Goal: Information Seeking & Learning: Learn about a topic

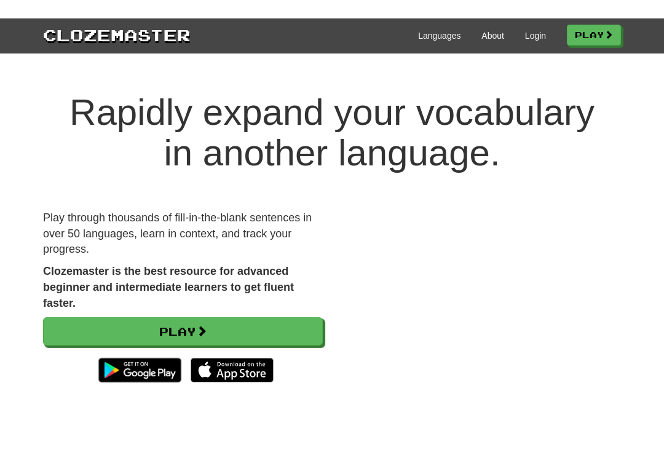
scroll to position [43, 0]
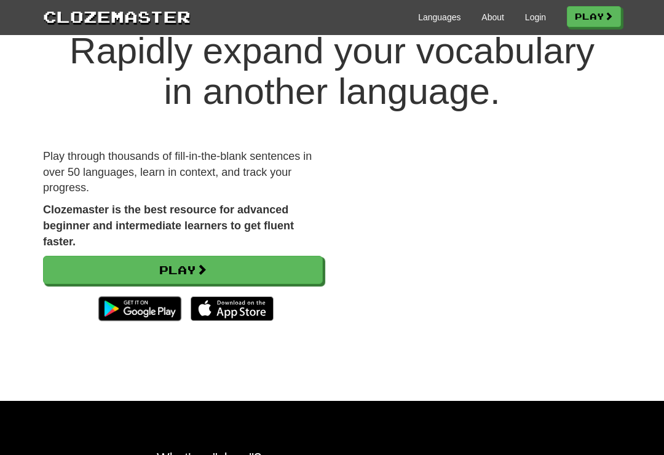
click at [528, 15] on link "Login" at bounding box center [535, 17] width 21 height 12
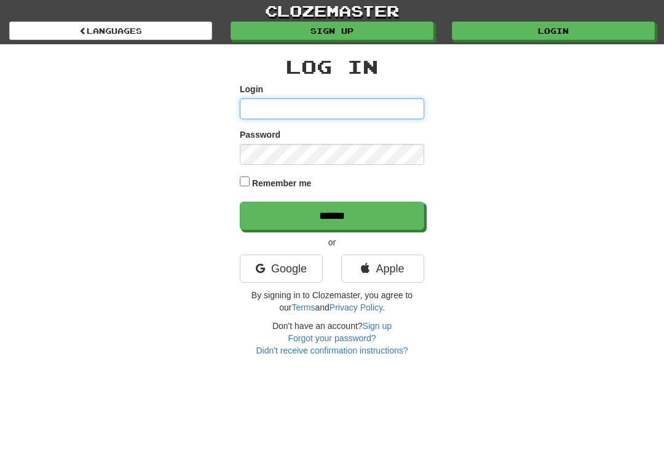
type input "*********"
click at [332, 215] on input "******" at bounding box center [332, 216] width 185 height 28
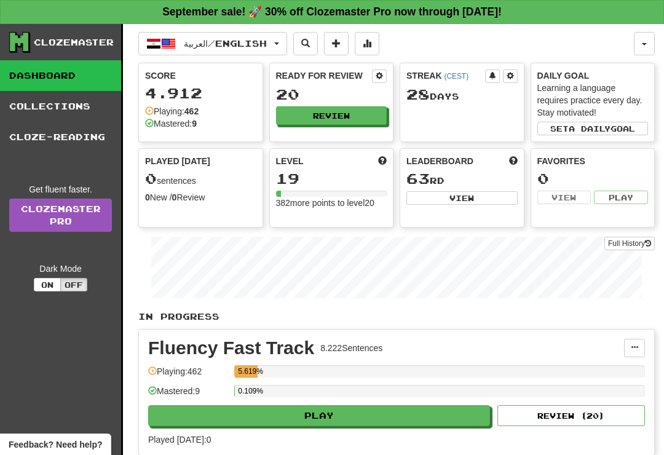
click at [394, 416] on button "Play" at bounding box center [319, 415] width 342 height 21
select select "**"
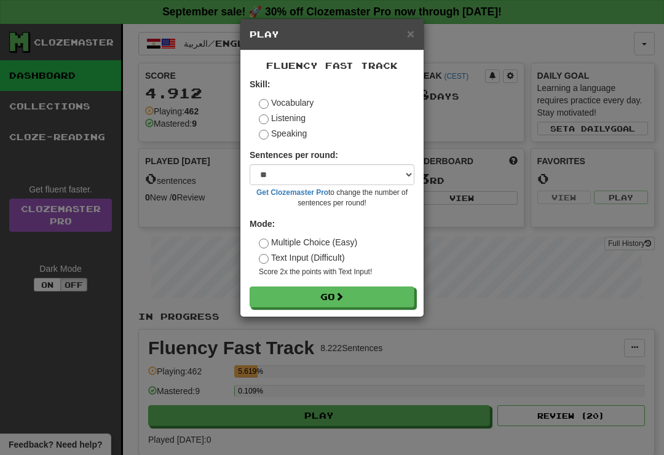
click at [400, 303] on button "Go" at bounding box center [332, 297] width 165 height 21
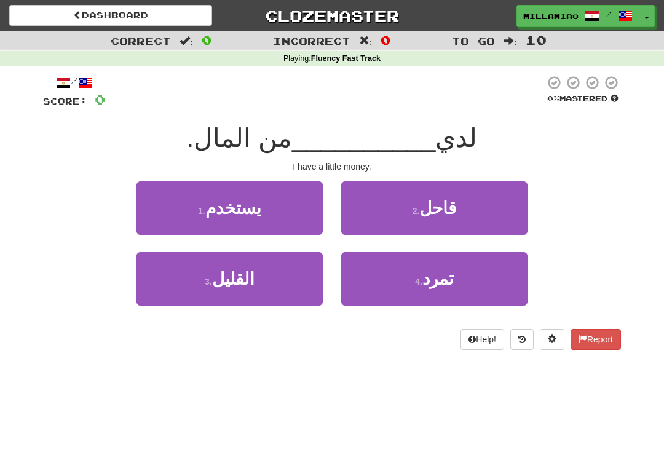
click at [497, 221] on button "2 . قاحل" at bounding box center [434, 208] width 186 height 54
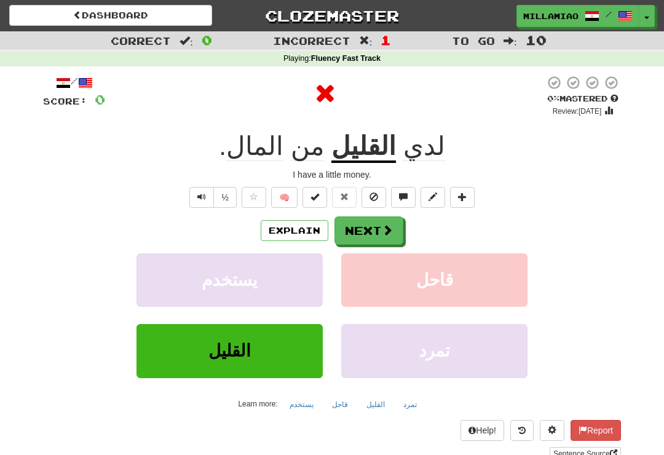
click at [386, 228] on span at bounding box center [387, 230] width 11 height 11
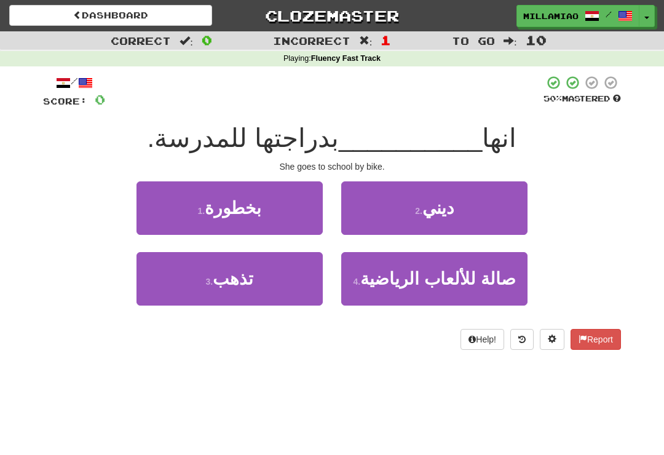
click at [466, 216] on button "2 . ديني" at bounding box center [434, 208] width 186 height 54
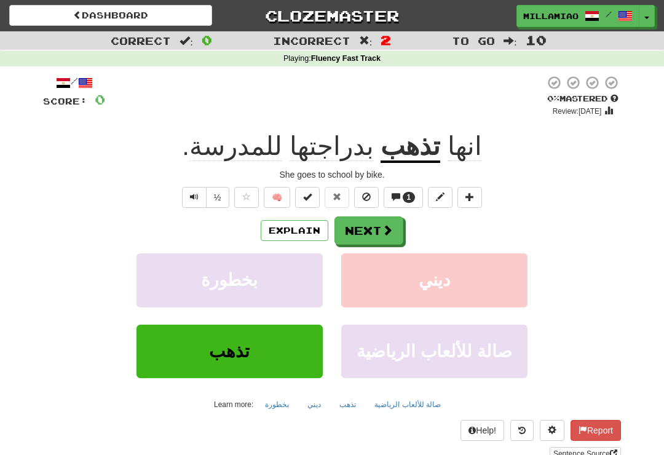
click at [390, 236] on button "Next" at bounding box center [369, 231] width 69 height 28
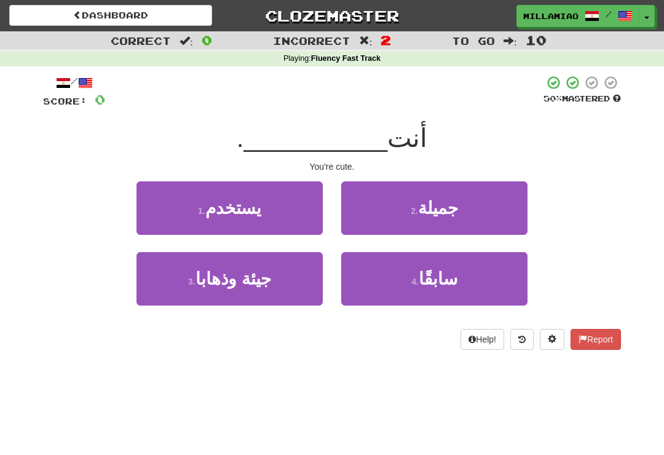
click at [475, 215] on button "2 . جميلة" at bounding box center [434, 208] width 186 height 54
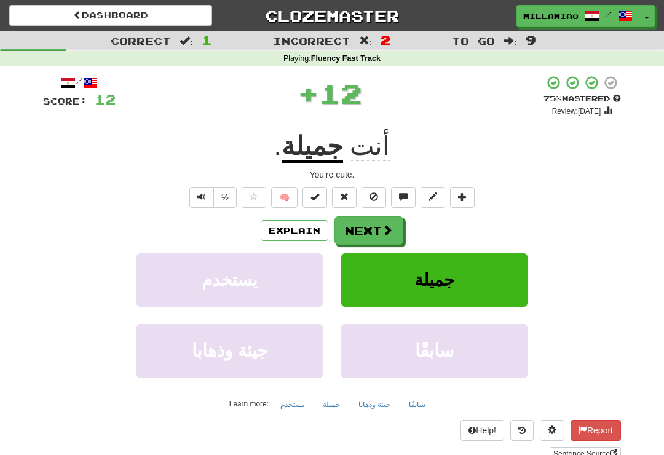
click at [388, 228] on span at bounding box center [387, 230] width 11 height 11
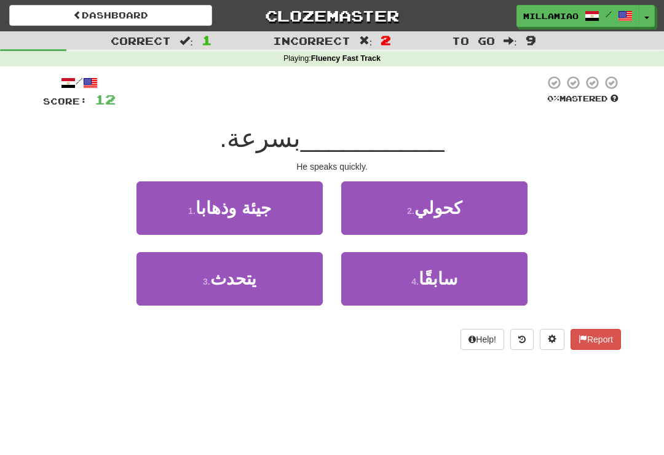
click at [297, 279] on button "3 . يتحدث" at bounding box center [230, 279] width 186 height 54
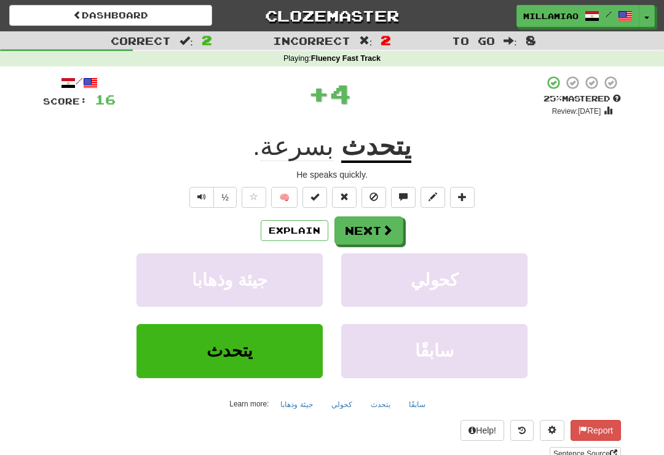
click at [394, 229] on button "Next" at bounding box center [369, 231] width 69 height 28
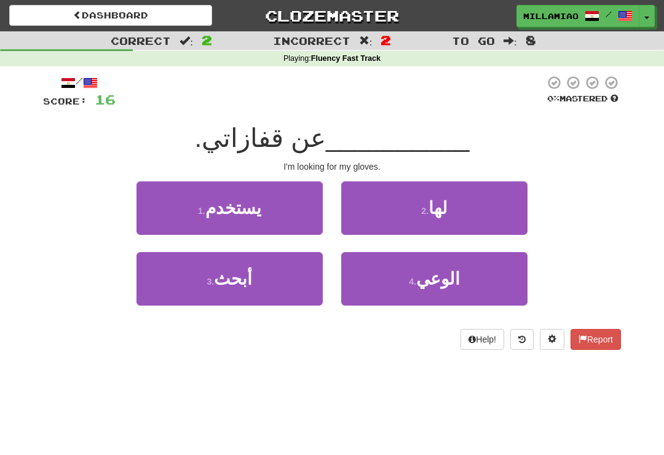
click at [300, 284] on button "3 . أبحث" at bounding box center [230, 279] width 186 height 54
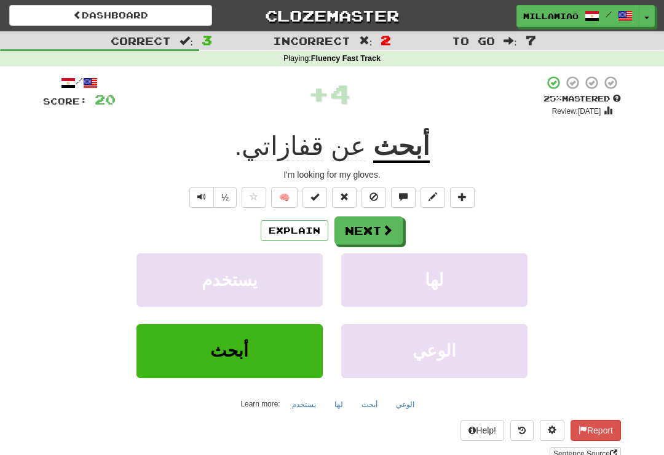
click at [397, 229] on button "Next" at bounding box center [369, 231] width 69 height 28
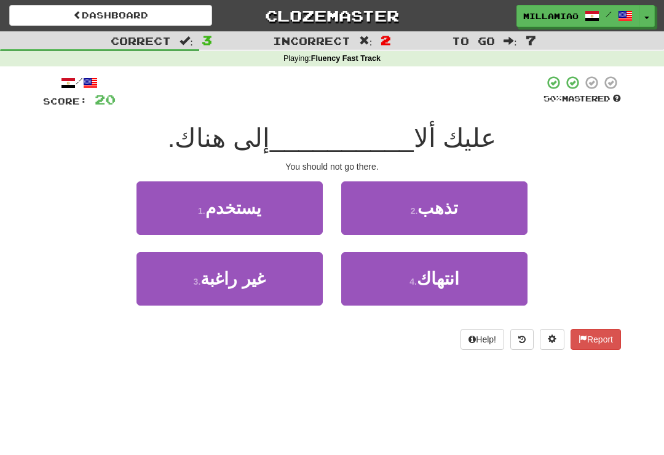
click at [454, 223] on button "2 . تذهب" at bounding box center [434, 208] width 186 height 54
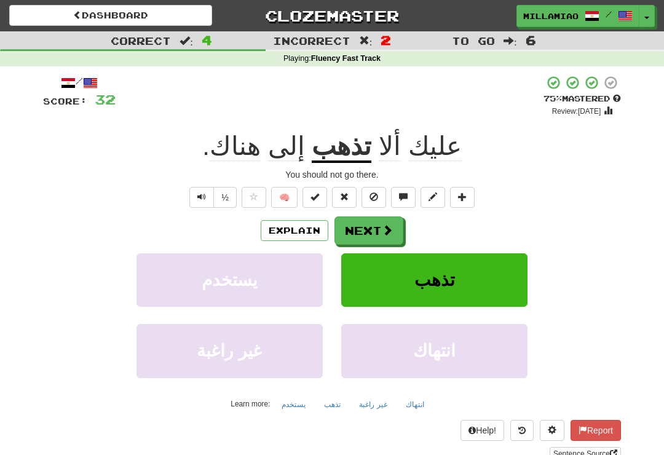
click at [392, 230] on span at bounding box center [387, 230] width 11 height 11
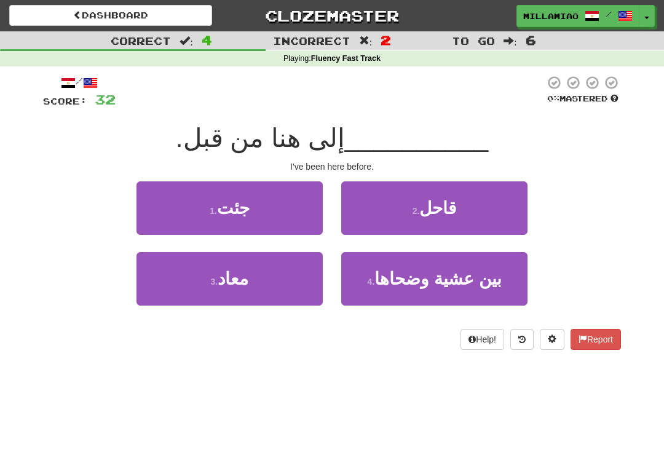
click at [459, 218] on button "2 . قاحل" at bounding box center [434, 208] width 186 height 54
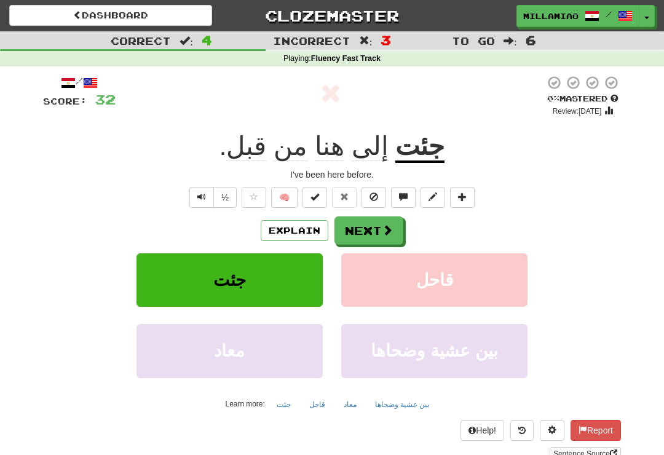
click at [394, 228] on button "Next" at bounding box center [369, 231] width 69 height 28
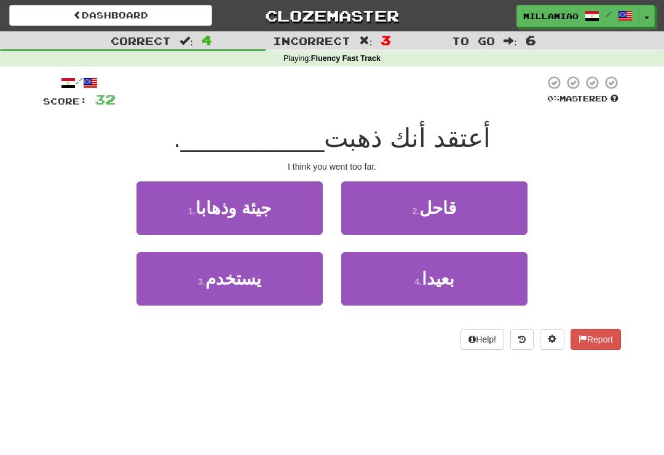
click at [455, 276] on span "بعيدا" at bounding box center [438, 278] width 33 height 19
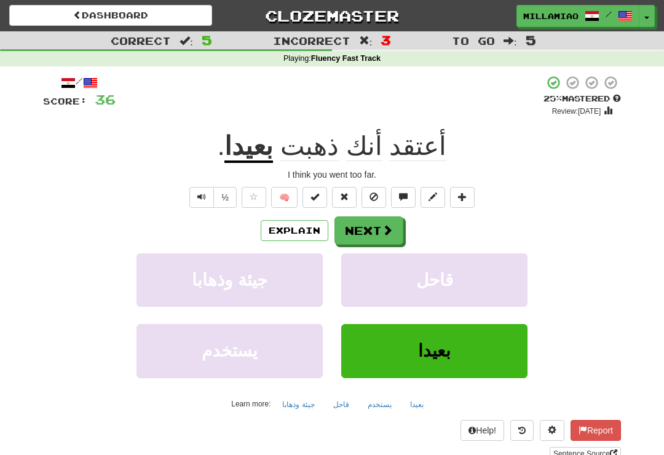
click at [392, 229] on span at bounding box center [387, 230] width 11 height 11
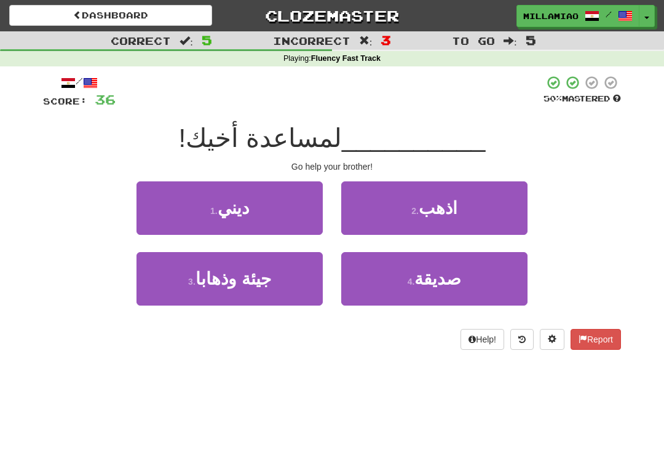
click at [489, 223] on button "2 . اذهب" at bounding box center [434, 208] width 186 height 54
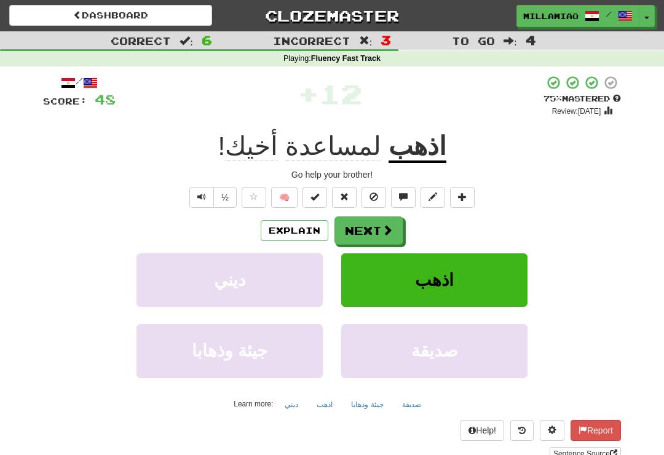
click at [389, 231] on span at bounding box center [387, 230] width 11 height 11
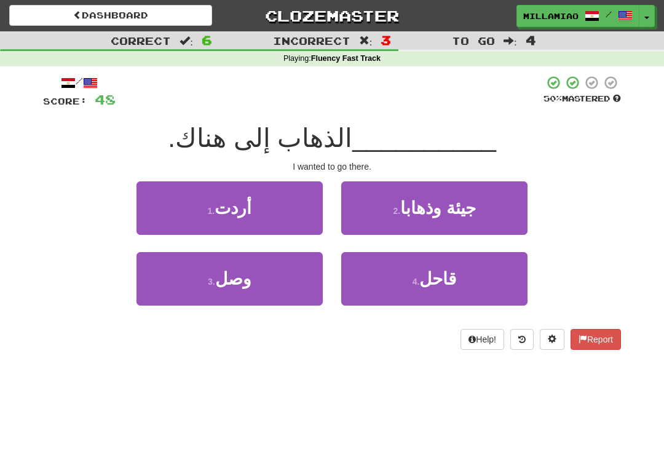
click at [319, 212] on button "1 . أردت" at bounding box center [230, 208] width 186 height 54
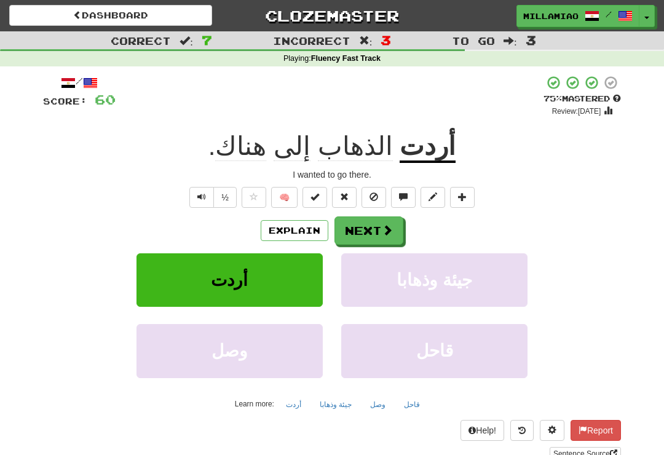
click at [392, 226] on span at bounding box center [387, 230] width 11 height 11
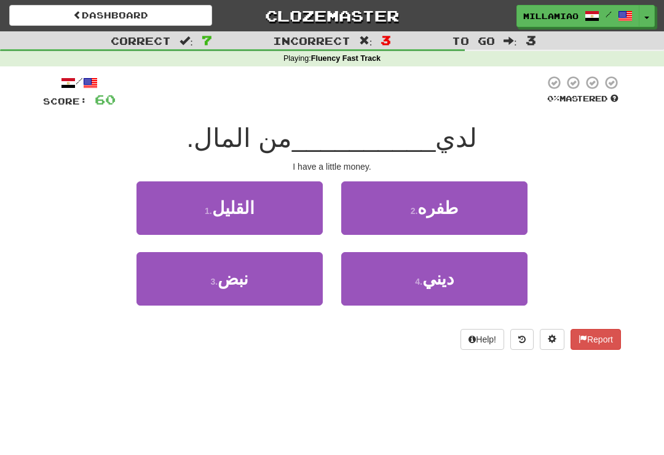
click at [466, 284] on button "4 . ديني" at bounding box center [434, 279] width 186 height 54
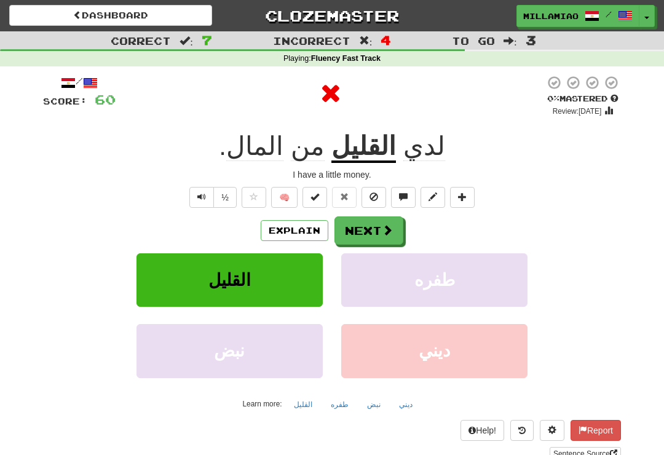
click at [378, 230] on button "Next" at bounding box center [369, 231] width 69 height 28
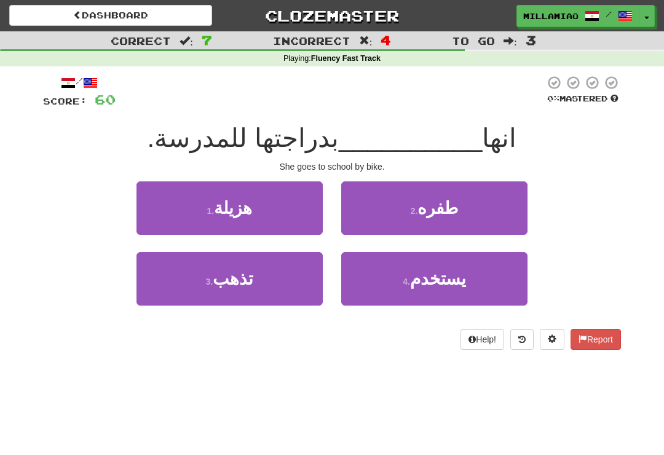
click at [292, 282] on button "3 . تذهب" at bounding box center [230, 279] width 186 height 54
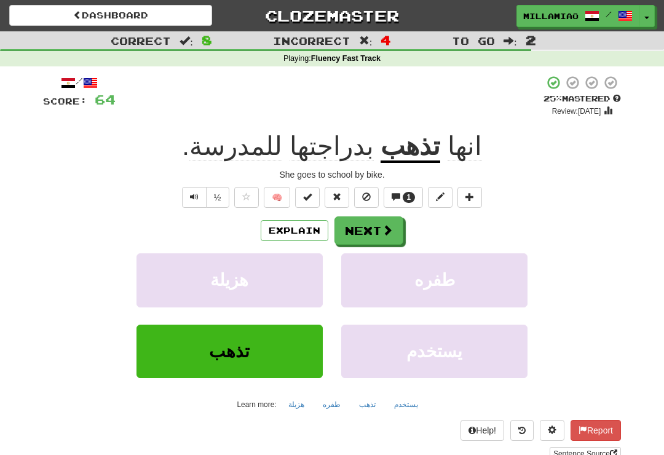
click at [386, 231] on span at bounding box center [387, 230] width 11 height 11
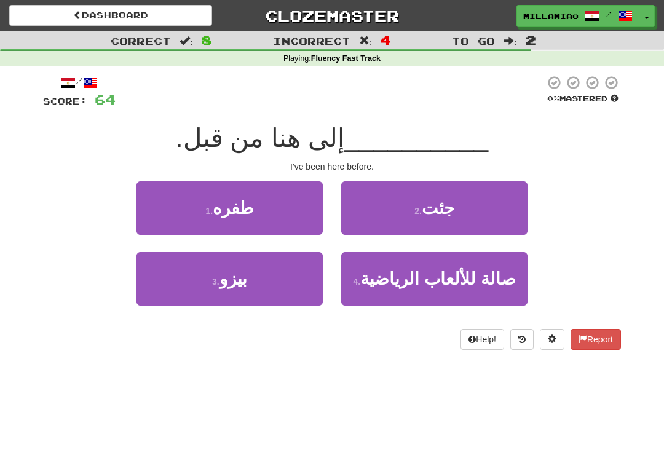
click at [454, 212] on span "جئت" at bounding box center [438, 208] width 33 height 19
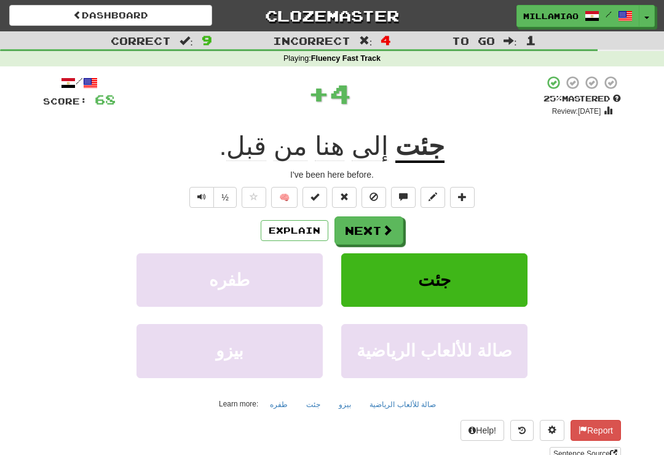
click at [388, 230] on span at bounding box center [387, 230] width 11 height 11
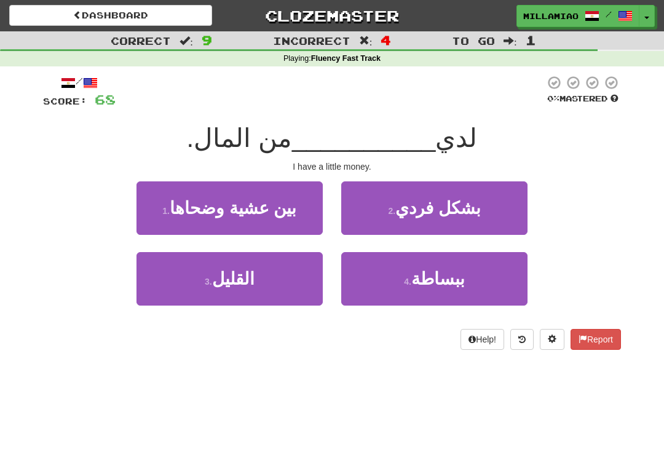
click at [293, 278] on button "3 . القليل" at bounding box center [230, 279] width 186 height 54
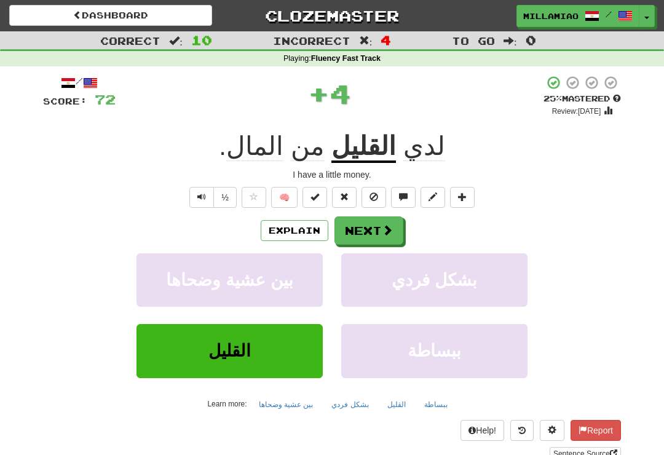
click at [387, 233] on span at bounding box center [387, 230] width 11 height 11
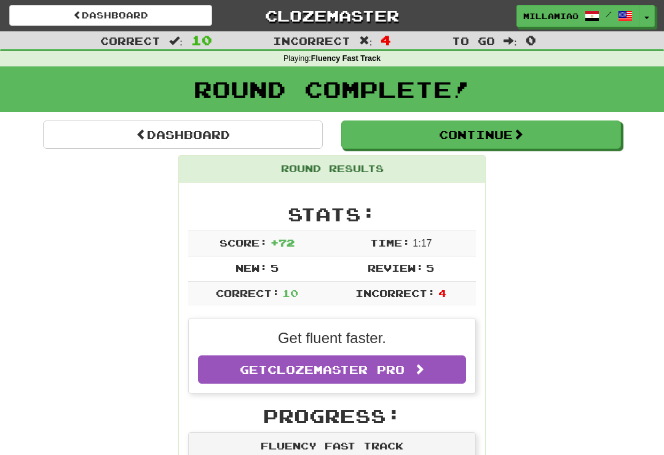
click at [651, 15] on button "Toggle Dropdown" at bounding box center [647, 16] width 16 height 22
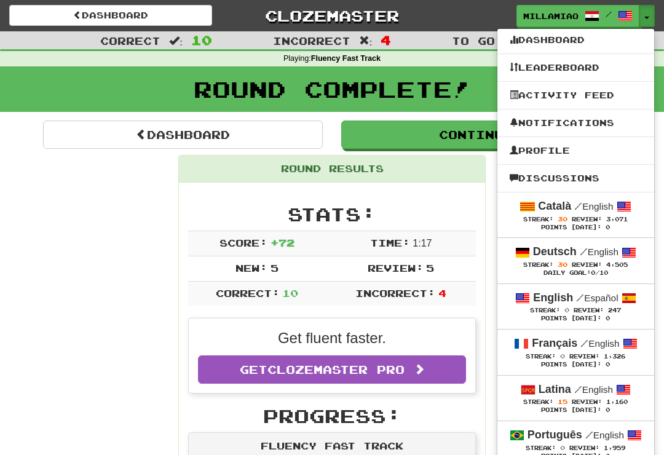
click at [581, 216] on span "Review:" at bounding box center [587, 219] width 30 height 7
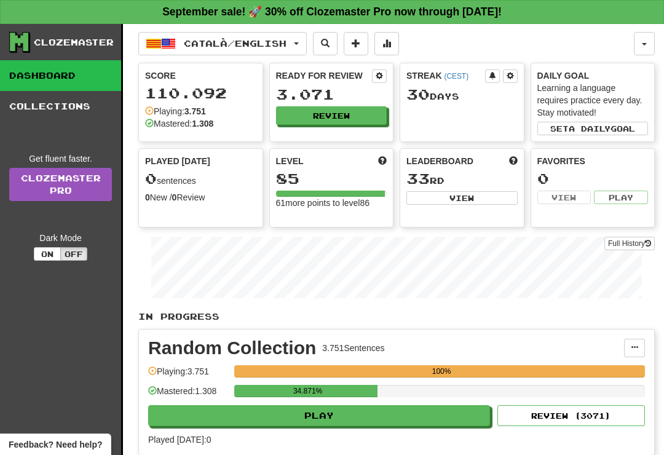
click at [444, 416] on button "Play" at bounding box center [319, 415] width 342 height 21
select select "**"
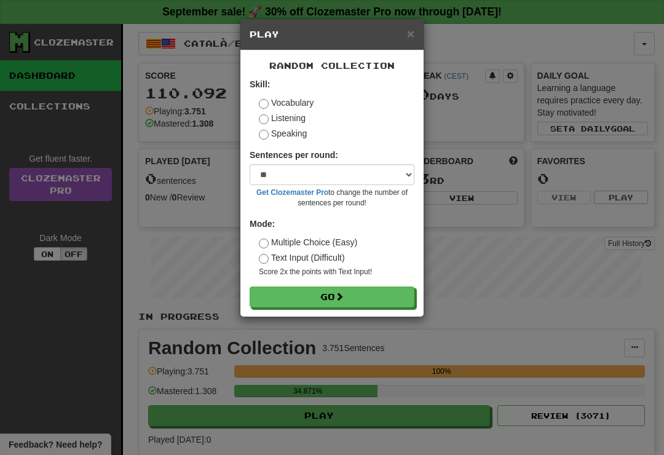
click at [405, 292] on button "Go" at bounding box center [332, 297] width 165 height 21
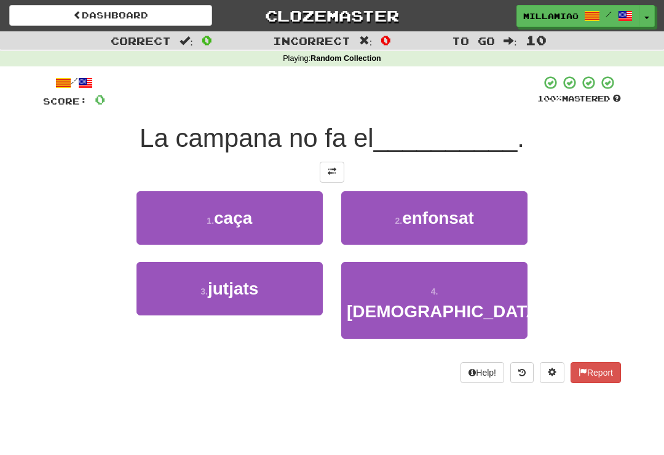
click at [453, 302] on span "monjo" at bounding box center [445, 311] width 197 height 19
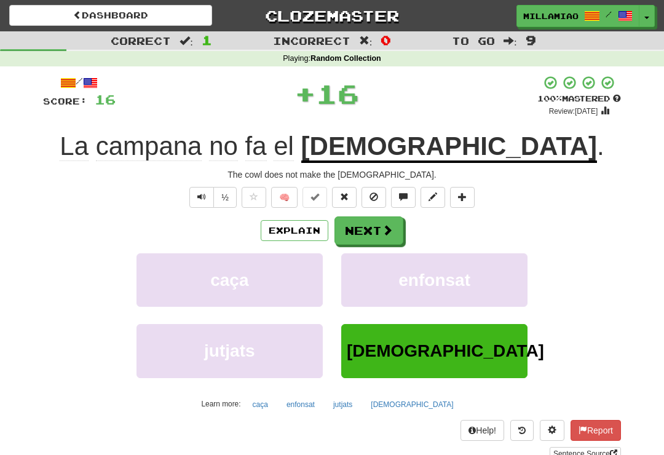
click at [390, 225] on span at bounding box center [387, 230] width 11 height 11
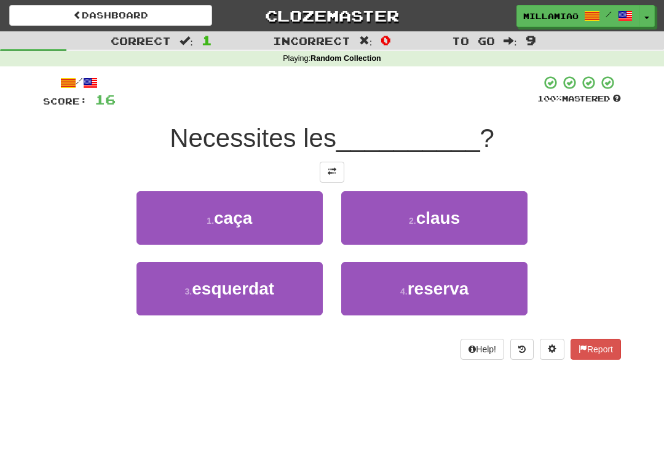
click at [448, 229] on button "2 . claus" at bounding box center [434, 218] width 186 height 54
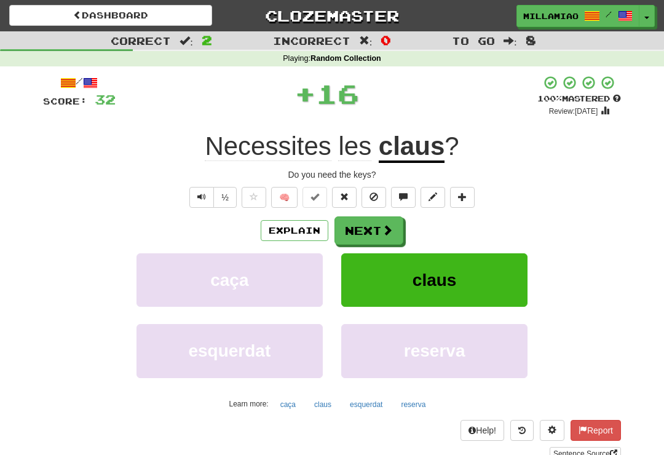
click at [385, 230] on span at bounding box center [387, 230] width 11 height 11
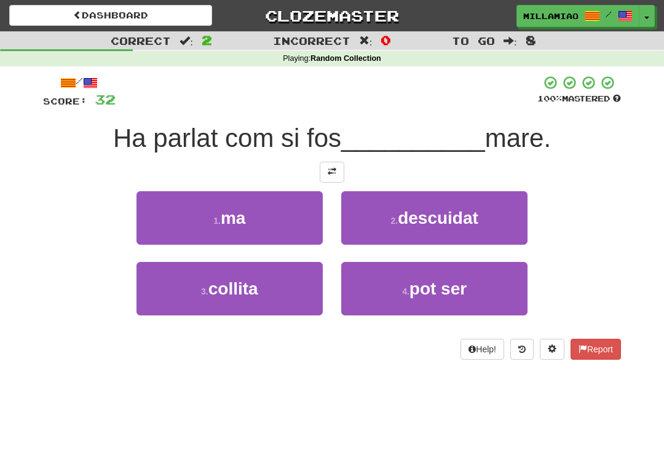
click at [297, 221] on button "1 . ma" at bounding box center [230, 218] width 186 height 54
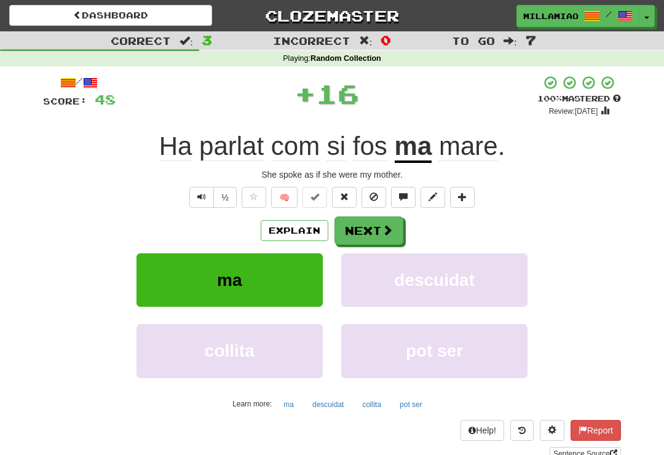
click at [385, 225] on span at bounding box center [387, 230] width 11 height 11
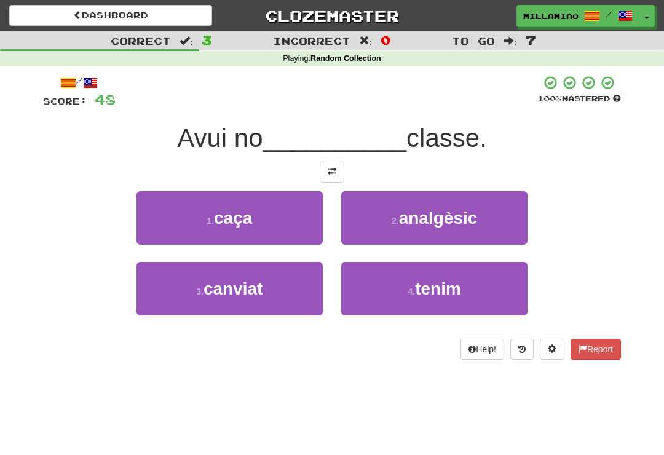
click at [421, 294] on span "tenim" at bounding box center [438, 288] width 46 height 19
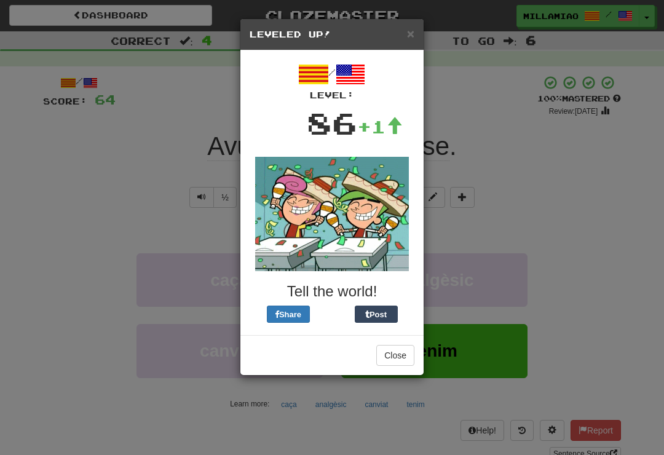
click at [413, 28] on span "×" at bounding box center [410, 33] width 7 height 14
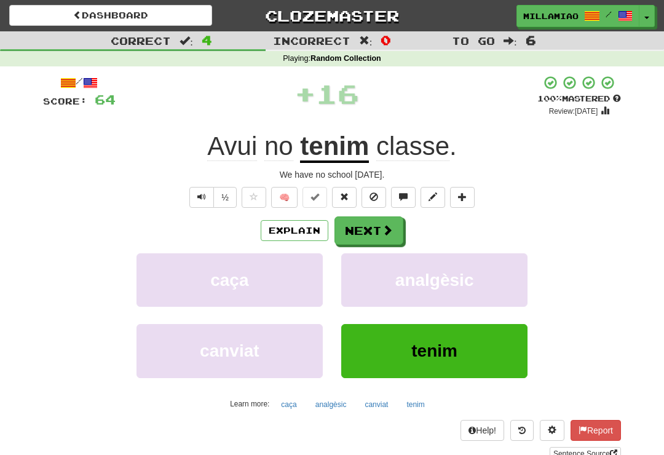
click at [396, 233] on button "Next" at bounding box center [369, 231] width 69 height 28
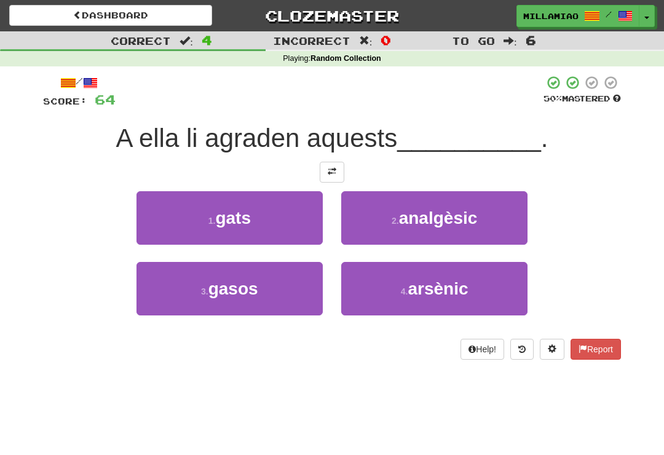
click at [305, 225] on button "1 . gats" at bounding box center [230, 218] width 186 height 54
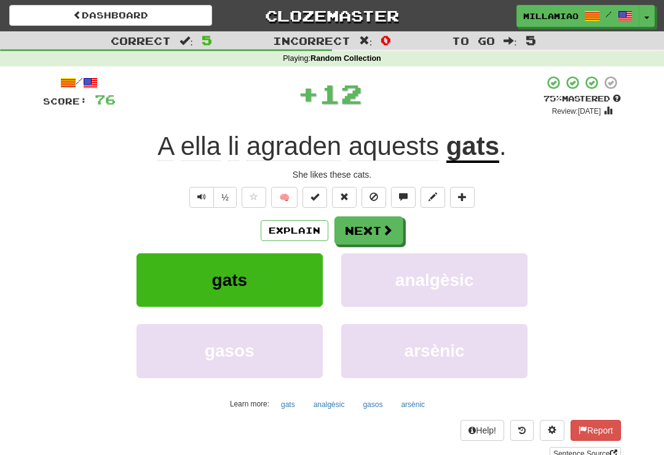
click at [396, 230] on button "Next" at bounding box center [369, 231] width 69 height 28
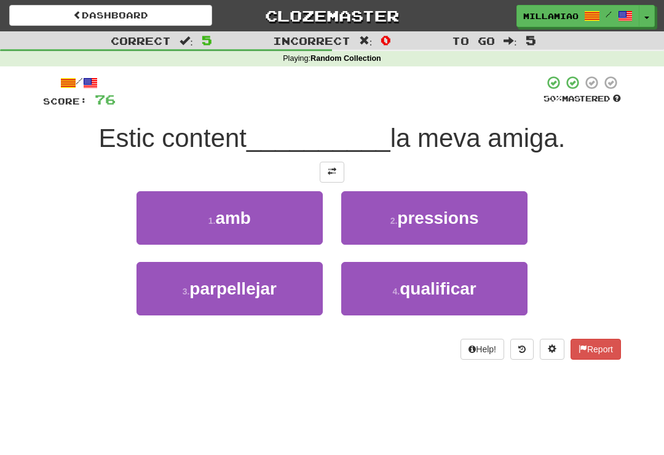
click at [295, 234] on button "1 . amb" at bounding box center [230, 218] width 186 height 54
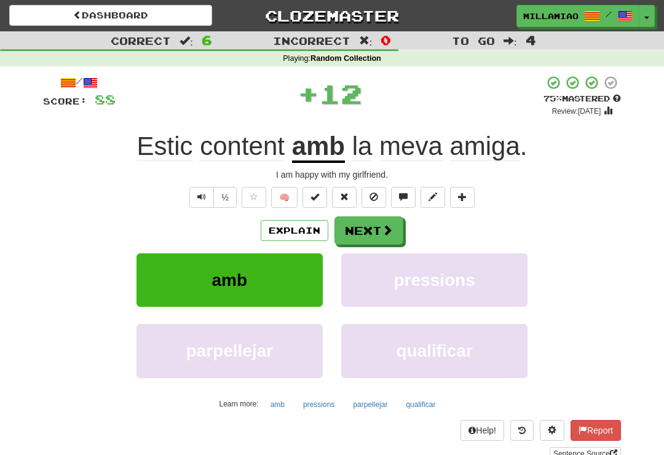
click at [395, 231] on button "Next" at bounding box center [369, 231] width 69 height 28
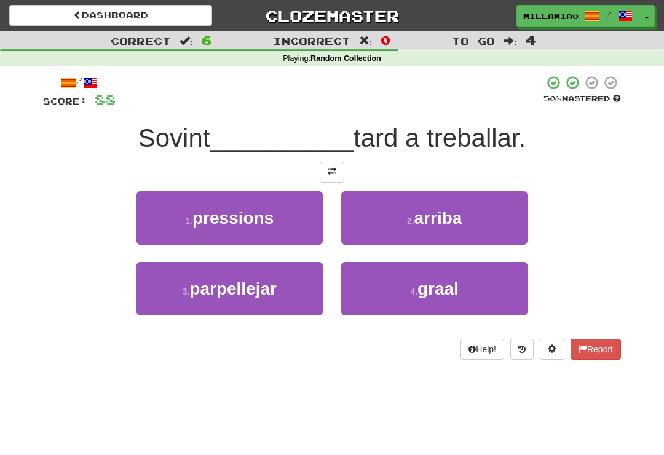
click at [463, 216] on span "arriba" at bounding box center [439, 218] width 48 height 19
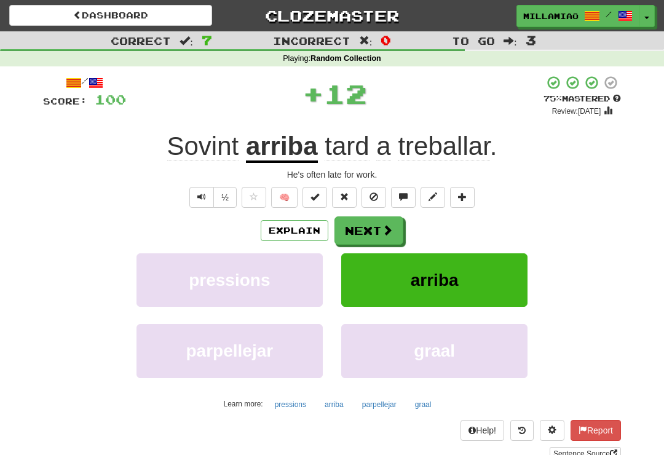
click at [387, 225] on span at bounding box center [387, 230] width 11 height 11
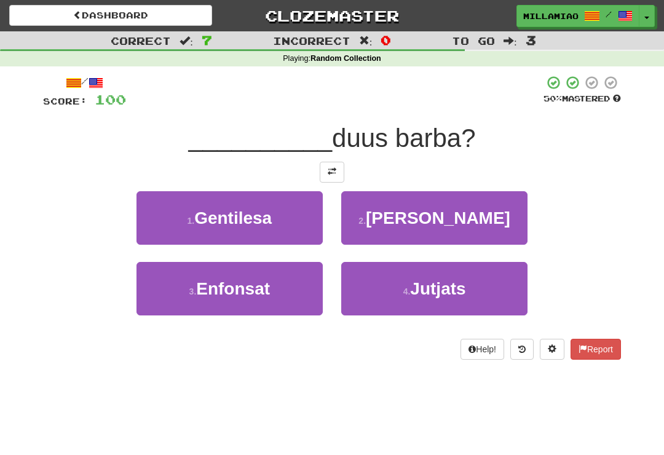
click at [453, 225] on button "2 . Ja" at bounding box center [434, 218] width 186 height 54
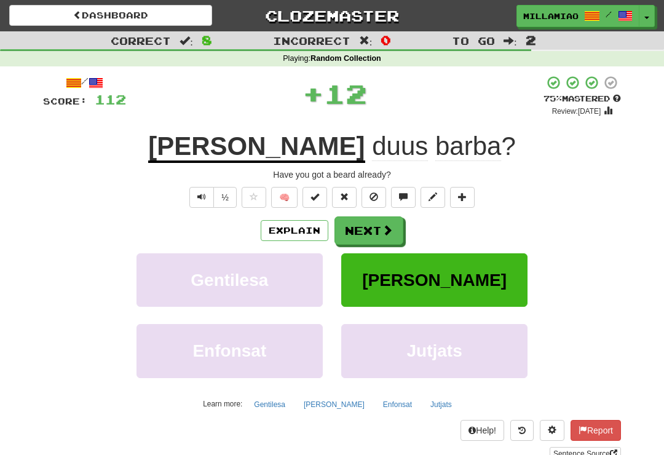
click at [386, 231] on span at bounding box center [387, 230] width 11 height 11
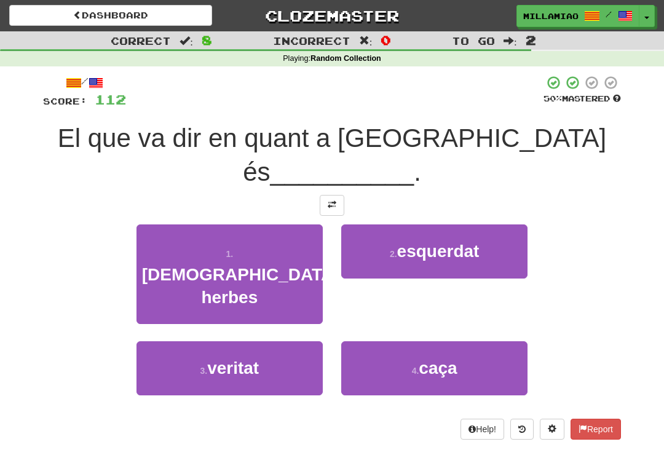
click at [289, 341] on button "3 . veritat" at bounding box center [230, 368] width 186 height 54
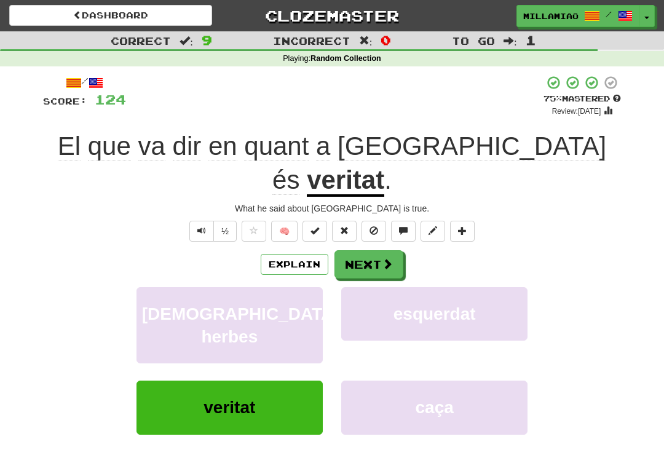
click at [388, 258] on span at bounding box center [387, 263] width 11 height 11
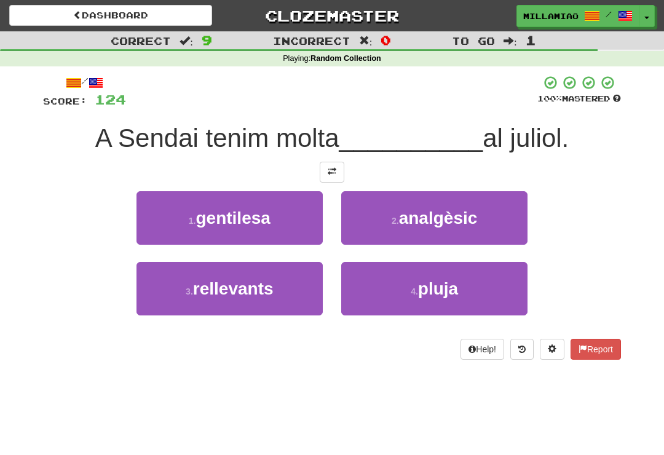
click at [456, 287] on span "pluja" at bounding box center [438, 288] width 40 height 19
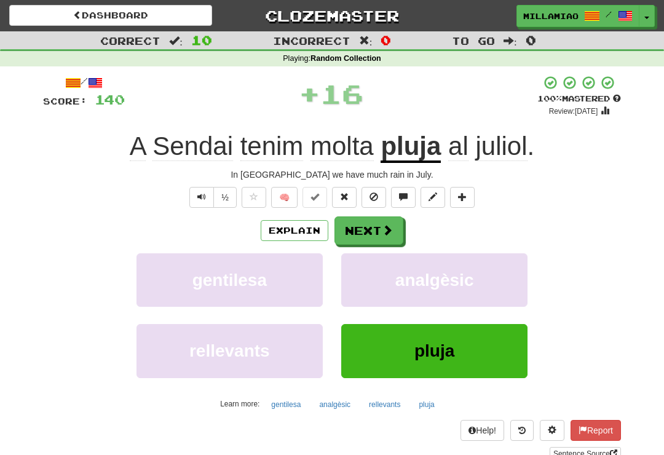
click at [383, 231] on span at bounding box center [387, 230] width 11 height 11
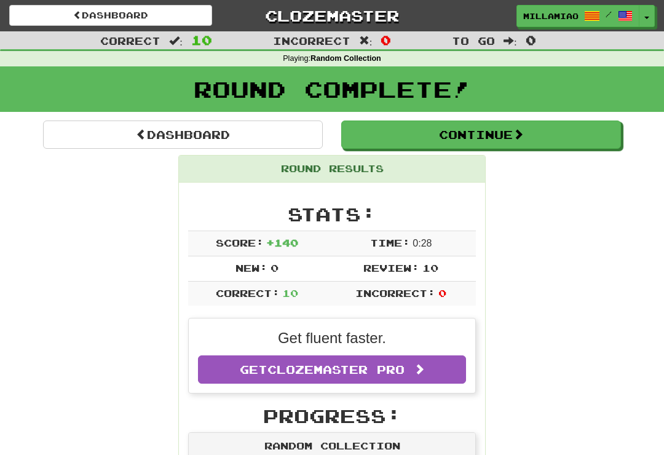
click at [646, 19] on button "Toggle Dropdown" at bounding box center [647, 16] width 16 height 22
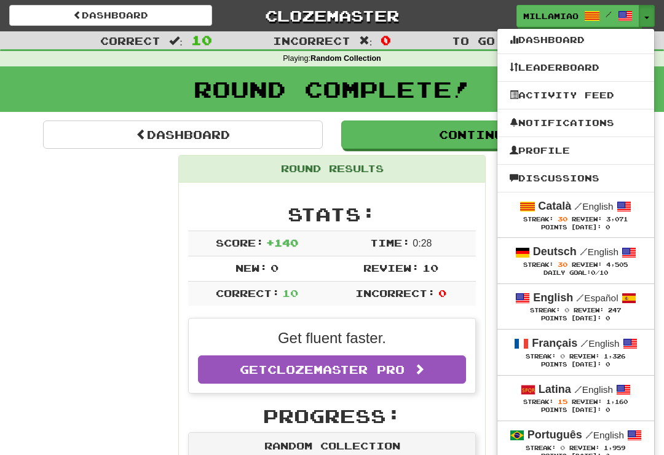
click at [575, 390] on span "/" at bounding box center [579, 389] width 8 height 11
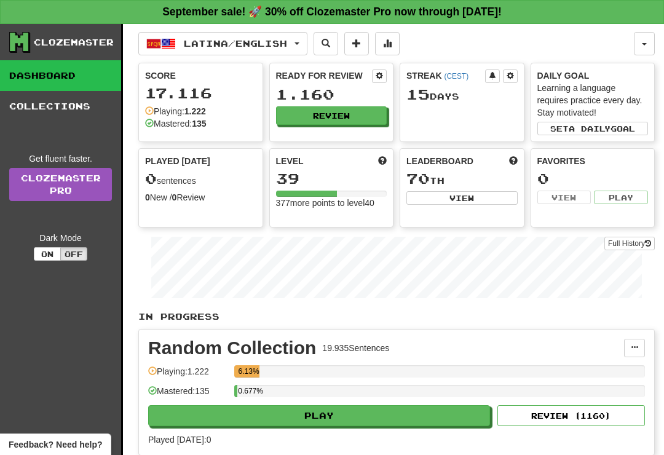
click at [458, 416] on button "Play" at bounding box center [319, 415] width 342 height 21
select select "**"
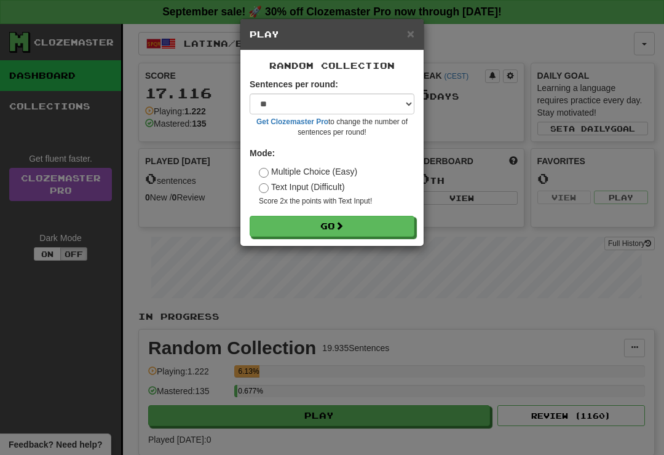
click at [409, 230] on button "Go" at bounding box center [332, 226] width 165 height 21
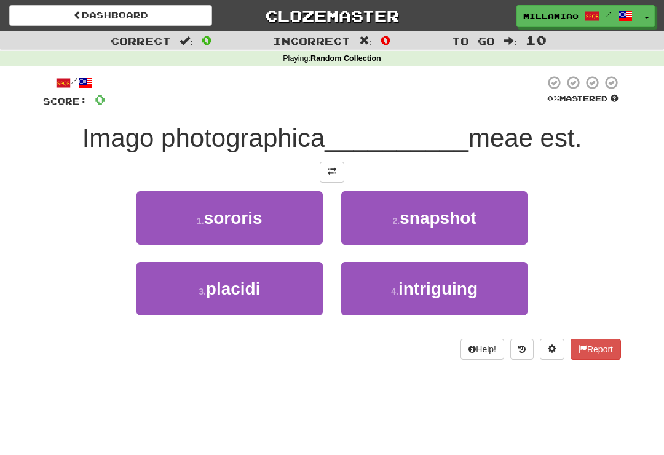
click at [288, 228] on button "1 . sororis" at bounding box center [230, 218] width 186 height 54
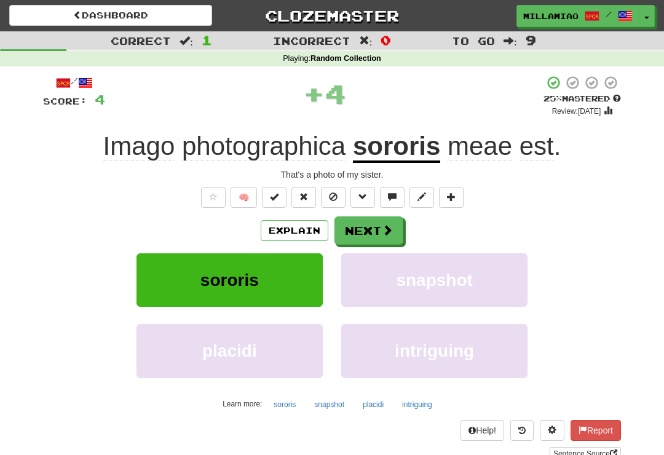
click at [385, 227] on span at bounding box center [387, 230] width 11 height 11
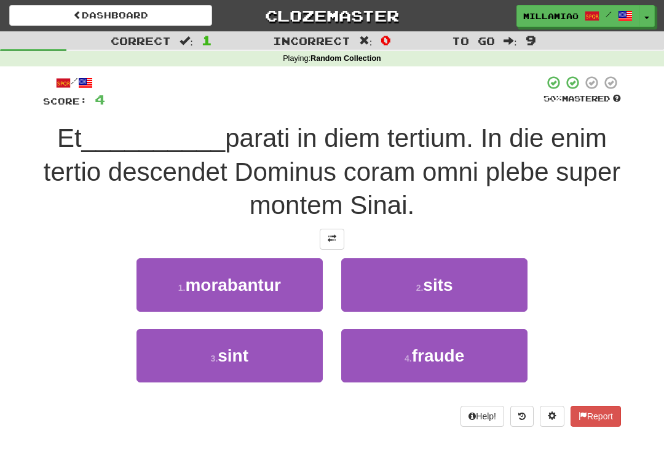
click at [295, 348] on button "3 . sint" at bounding box center [230, 356] width 186 height 54
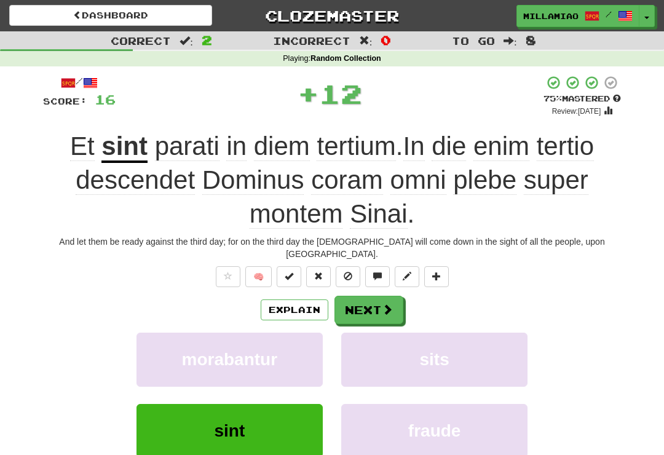
click at [389, 304] on span at bounding box center [387, 309] width 11 height 11
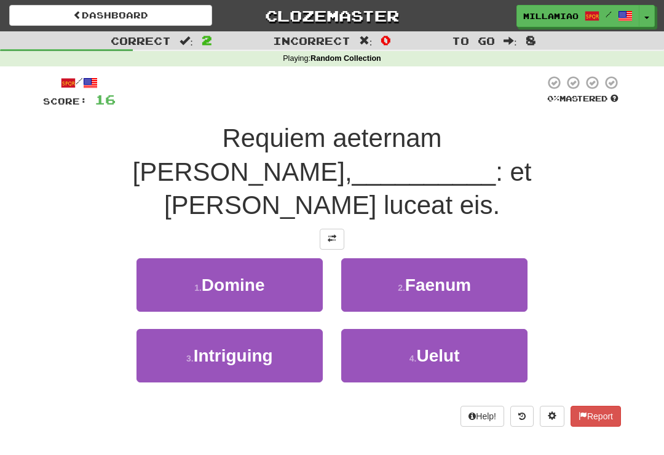
click at [304, 263] on button "1 . Domine" at bounding box center [230, 285] width 186 height 54
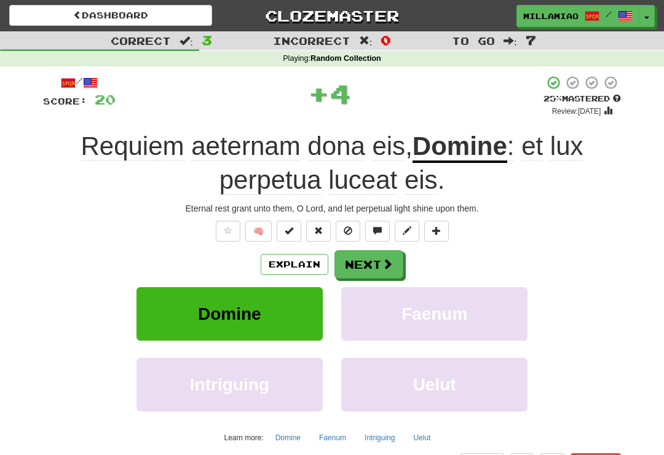
click at [384, 264] on span at bounding box center [387, 263] width 11 height 11
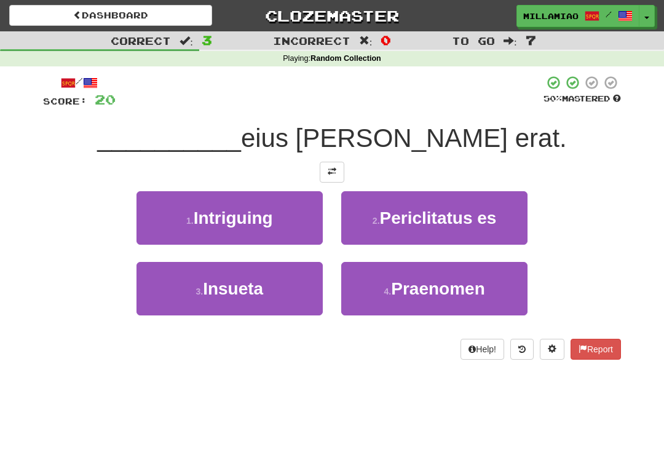
click at [415, 296] on span "Praenomen" at bounding box center [438, 288] width 94 height 19
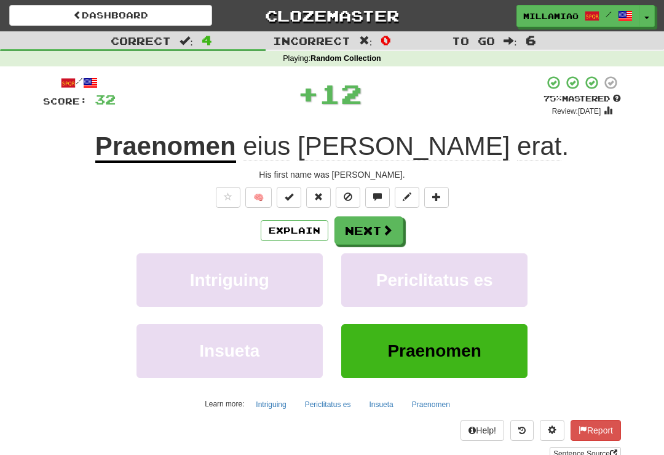
click at [390, 229] on span at bounding box center [387, 230] width 11 height 11
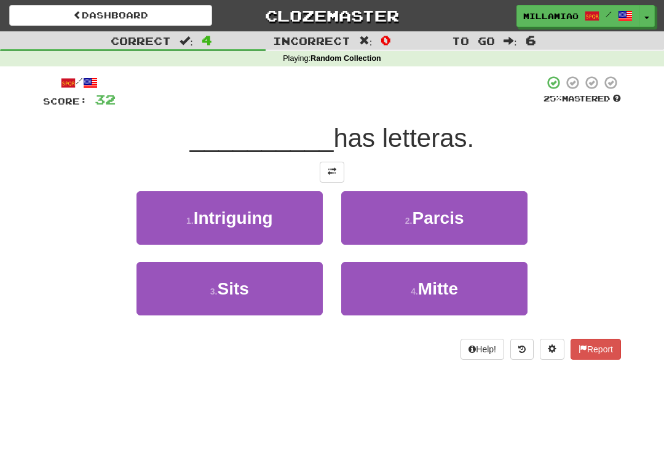
click at [438, 228] on button "2 . Parcis" at bounding box center [434, 218] width 186 height 54
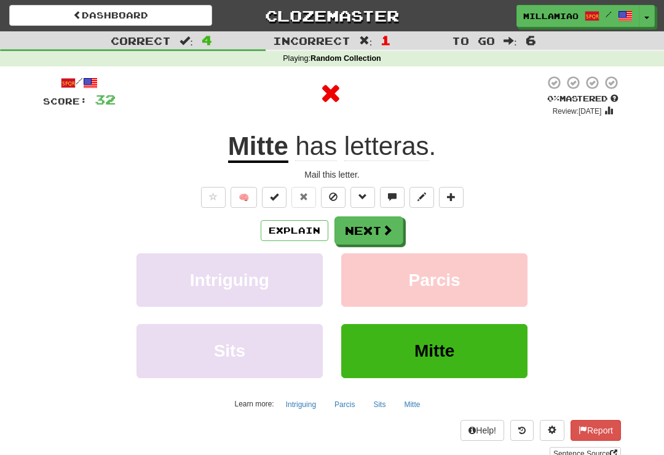
click at [384, 234] on span at bounding box center [387, 230] width 11 height 11
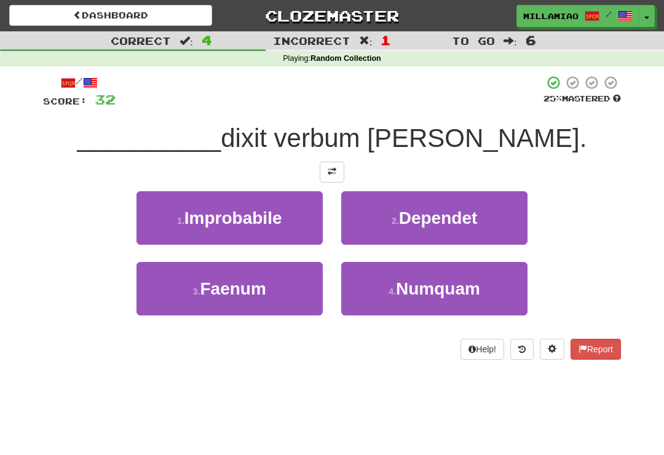
click at [423, 294] on span "Numquam" at bounding box center [438, 288] width 84 height 19
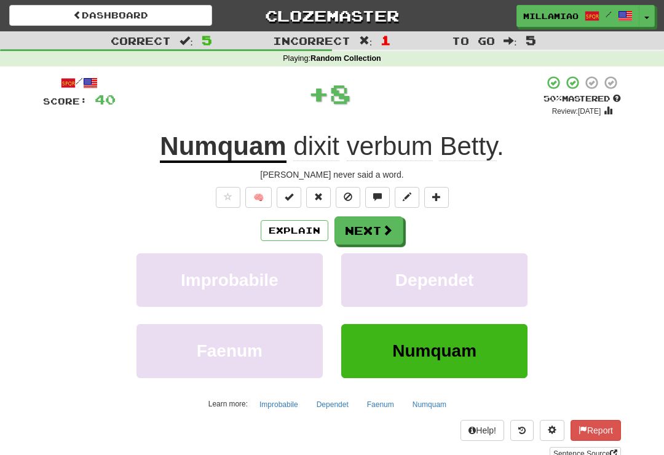
click at [385, 232] on span at bounding box center [387, 230] width 11 height 11
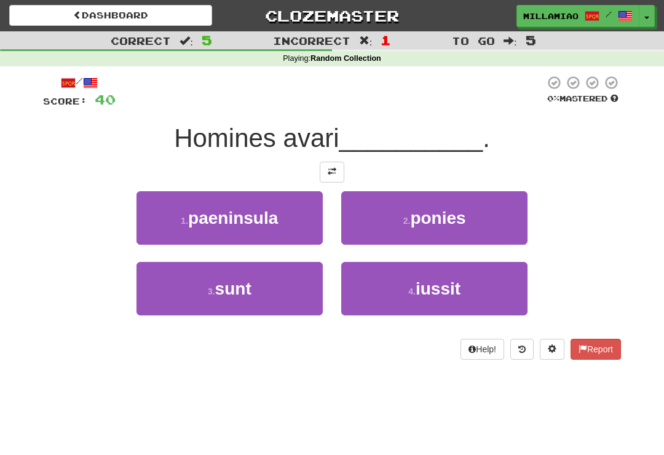
click at [293, 293] on button "3 . sunt" at bounding box center [230, 289] width 186 height 54
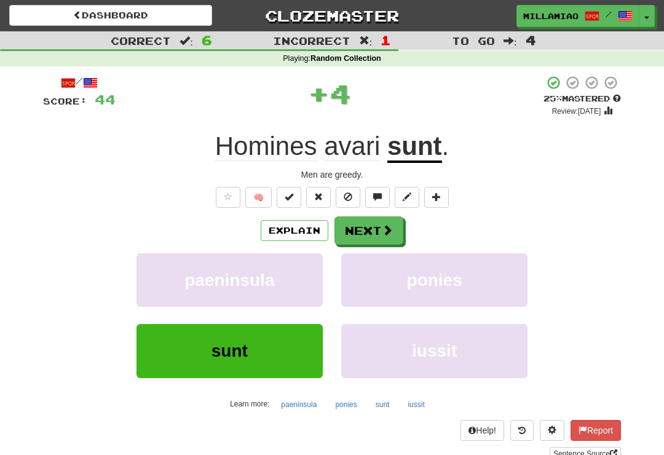
click at [383, 227] on span at bounding box center [387, 230] width 11 height 11
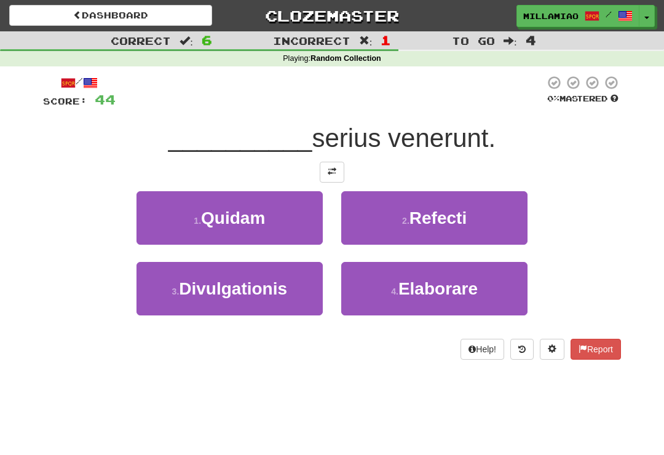
click at [292, 226] on button "1 . Quidam" at bounding box center [230, 218] width 186 height 54
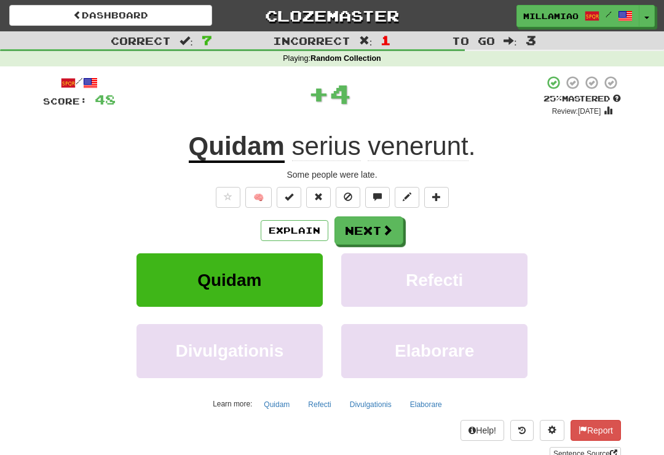
click at [385, 228] on span at bounding box center [387, 230] width 11 height 11
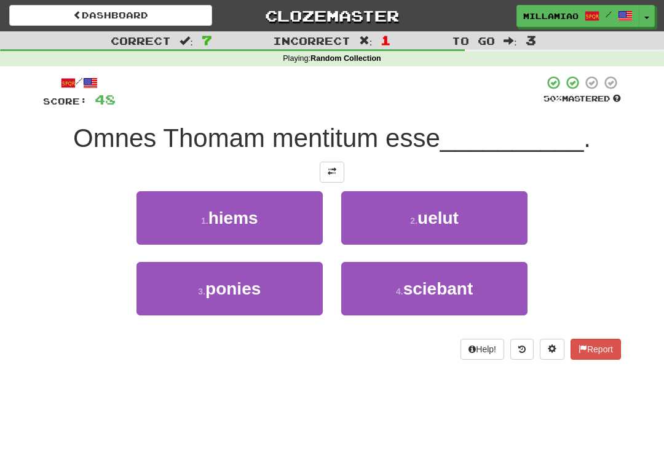
click at [419, 305] on button "4 . sciebant" at bounding box center [434, 289] width 186 height 54
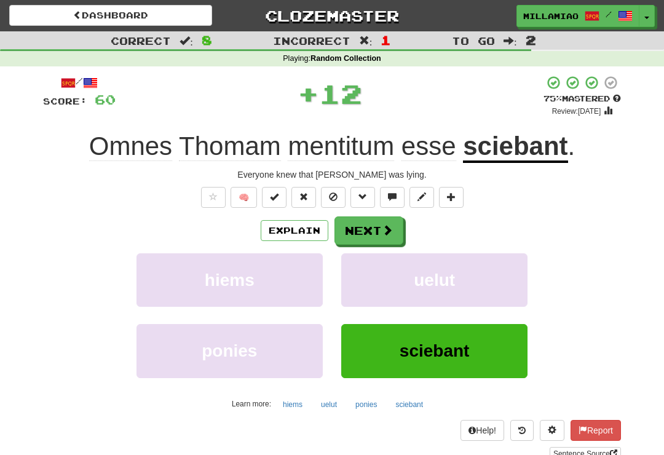
click at [380, 226] on button "Next" at bounding box center [369, 231] width 69 height 28
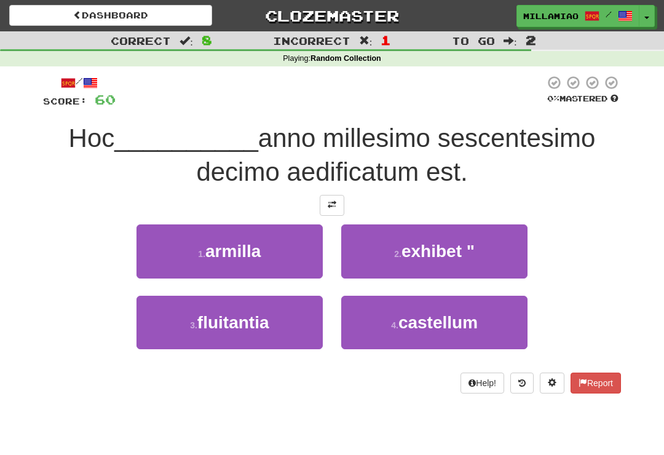
click at [429, 327] on span "castellum" at bounding box center [438, 322] width 79 height 19
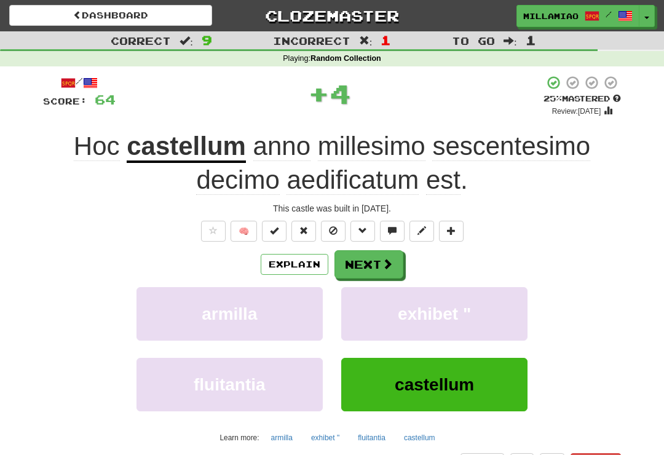
click at [389, 262] on span at bounding box center [387, 263] width 11 height 11
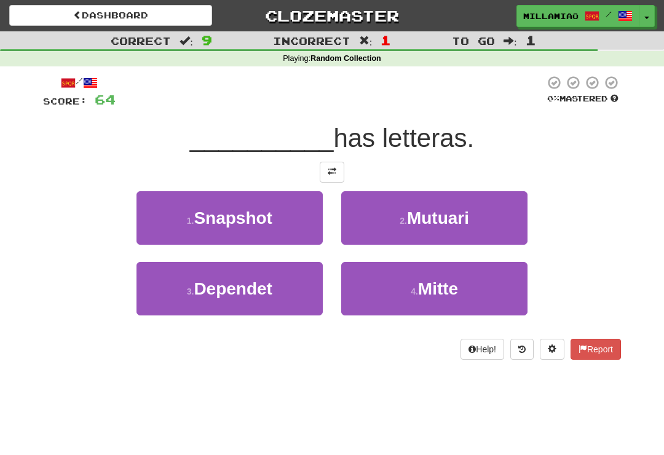
click at [479, 292] on button "4 . Mitte" at bounding box center [434, 289] width 186 height 54
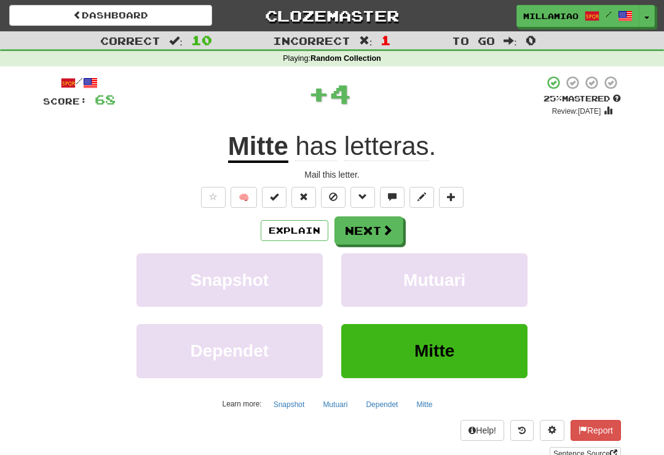
click at [391, 231] on span at bounding box center [387, 230] width 11 height 11
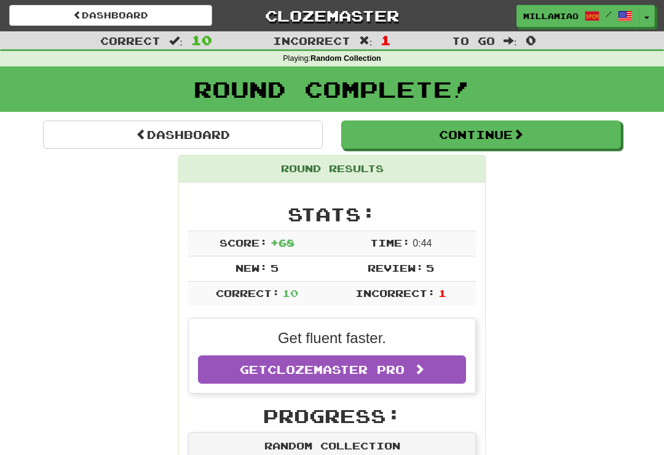
click at [647, 20] on button "Toggle Dropdown" at bounding box center [647, 16] width 16 height 22
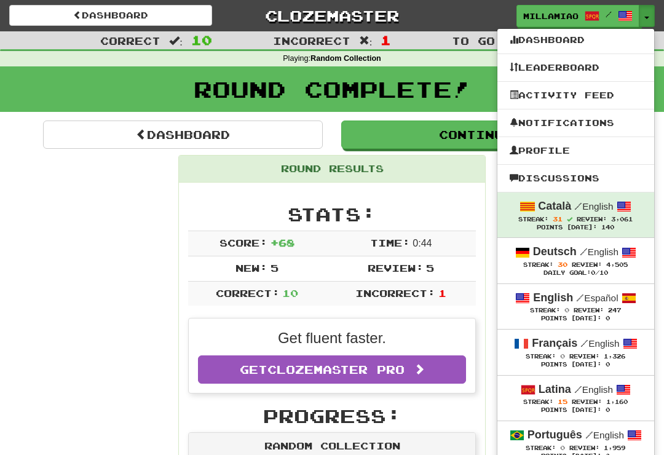
click at [581, 264] on span "Review:" at bounding box center [587, 264] width 30 height 7
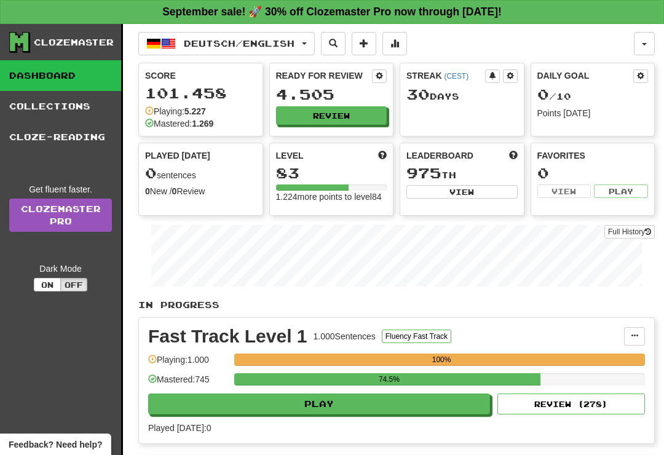
click at [474, 415] on button "Play" at bounding box center [319, 404] width 342 height 21
select select "**"
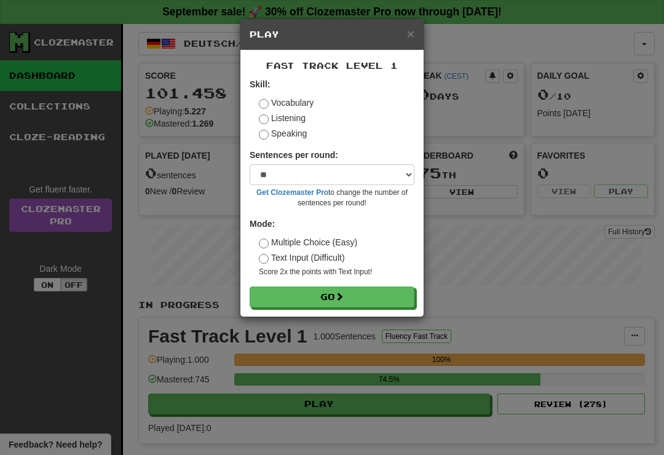
click at [410, 295] on button "Go" at bounding box center [332, 297] width 165 height 21
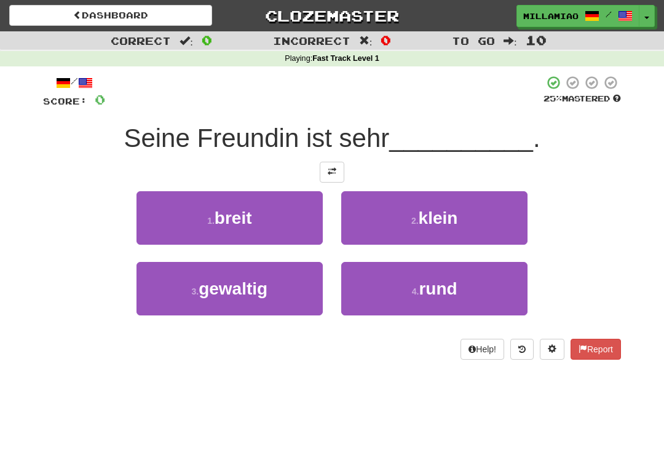
click at [457, 230] on button "2 . [PERSON_NAME]" at bounding box center [434, 218] width 186 height 54
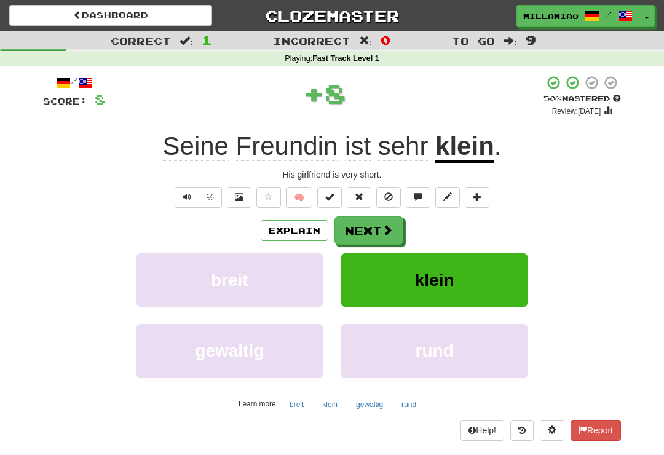
click at [393, 234] on button "Next" at bounding box center [369, 231] width 69 height 28
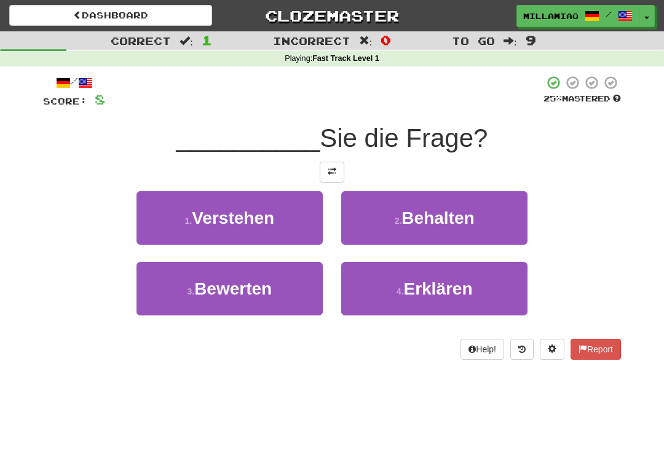
click at [275, 230] on button "1 . Verstehen" at bounding box center [230, 218] width 186 height 54
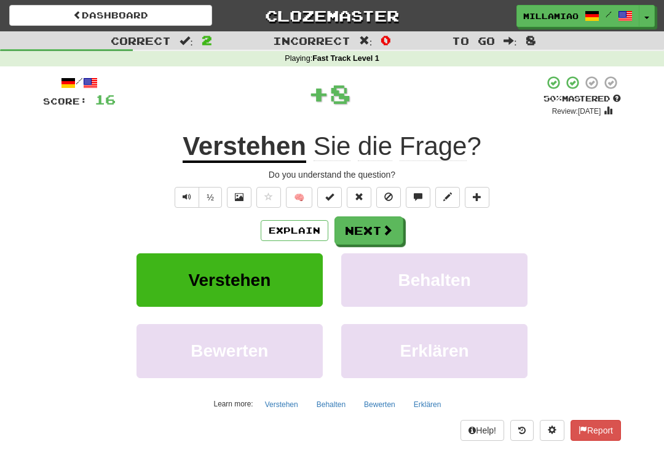
click at [388, 227] on span at bounding box center [387, 230] width 11 height 11
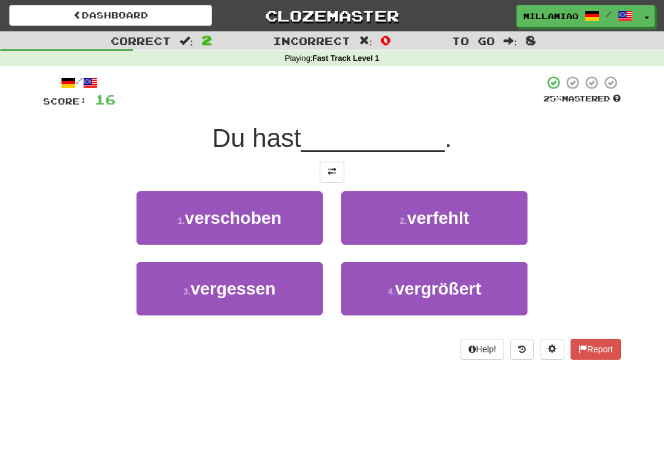
click at [306, 292] on button "3 . vergessen" at bounding box center [230, 289] width 186 height 54
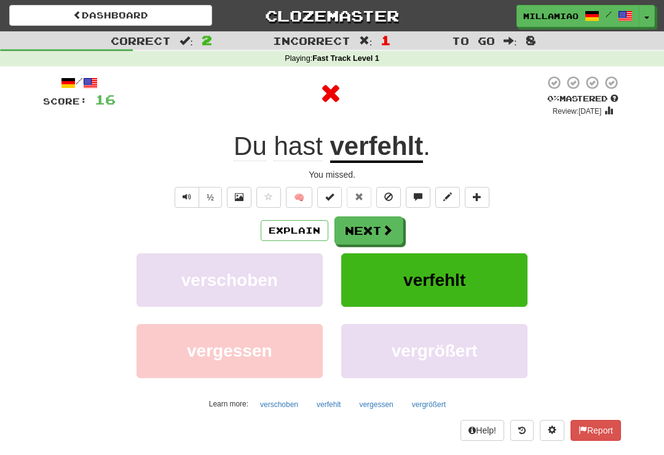
click at [391, 228] on span at bounding box center [387, 230] width 11 height 11
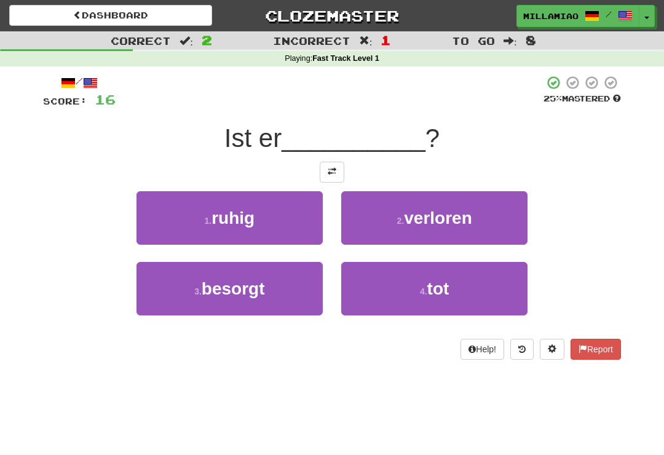
click at [412, 298] on button "4 . tot" at bounding box center [434, 289] width 186 height 54
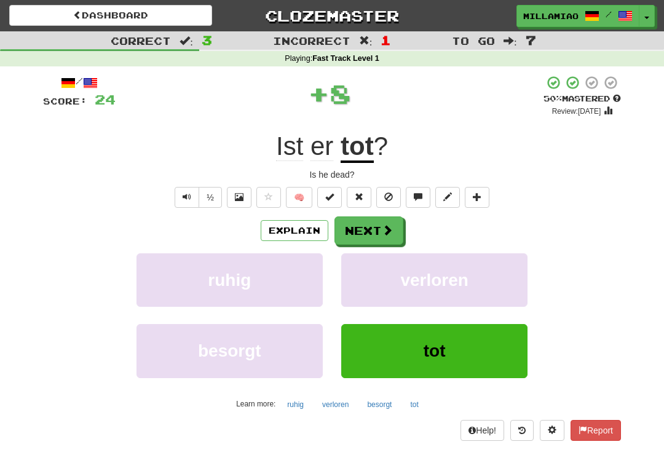
click at [379, 229] on button "Next" at bounding box center [369, 231] width 69 height 28
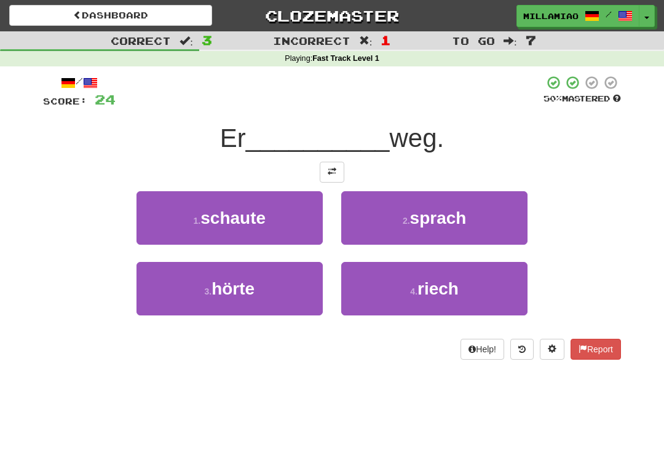
click at [303, 222] on button "1 . schaute" at bounding box center [230, 218] width 186 height 54
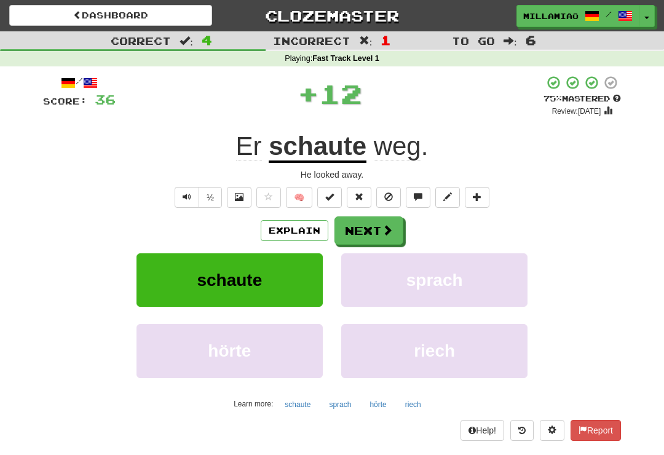
click at [386, 231] on span at bounding box center [387, 230] width 11 height 11
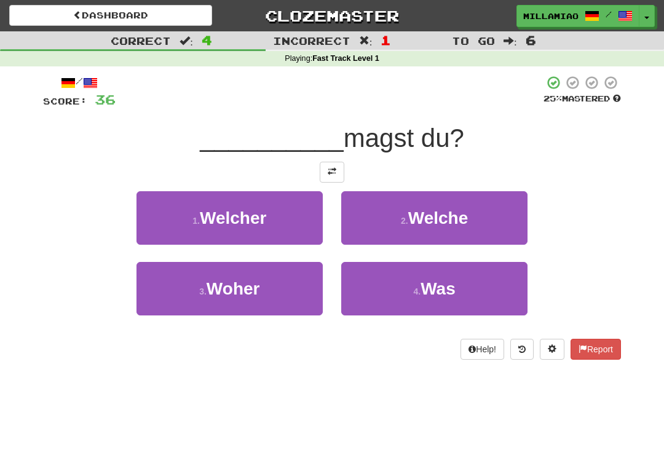
click at [444, 299] on button "4 . Was" at bounding box center [434, 289] width 186 height 54
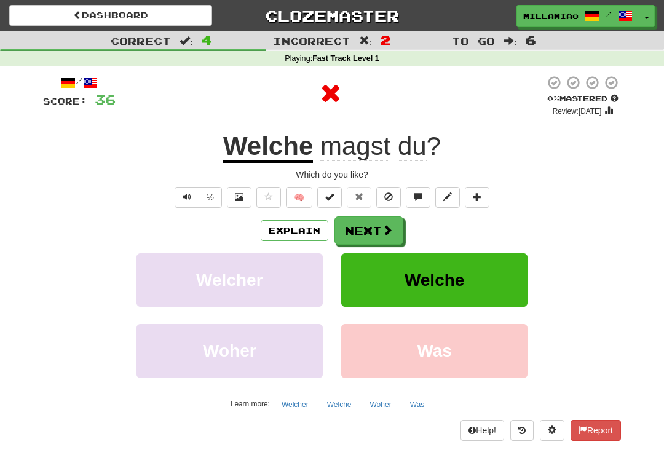
click at [381, 231] on button "Next" at bounding box center [369, 231] width 69 height 28
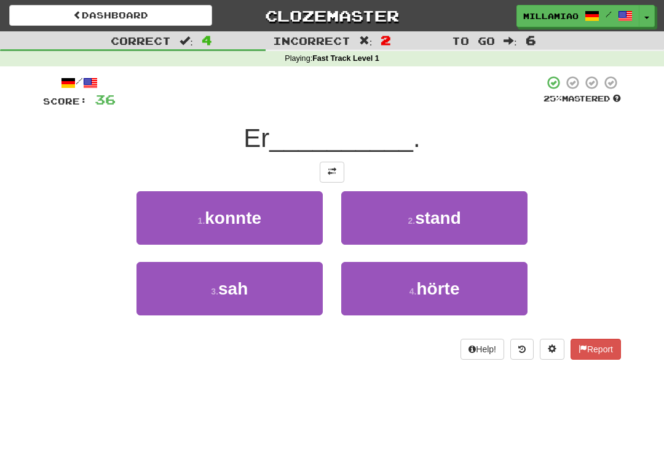
click at [294, 298] on button "3 . sah" at bounding box center [230, 289] width 186 height 54
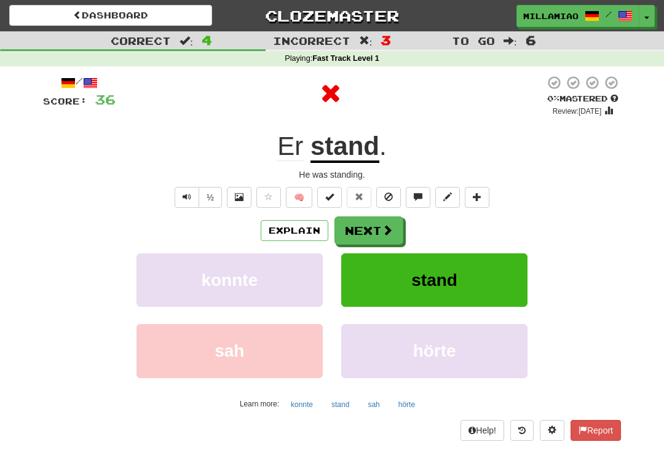
click at [376, 232] on button "Next" at bounding box center [369, 231] width 69 height 28
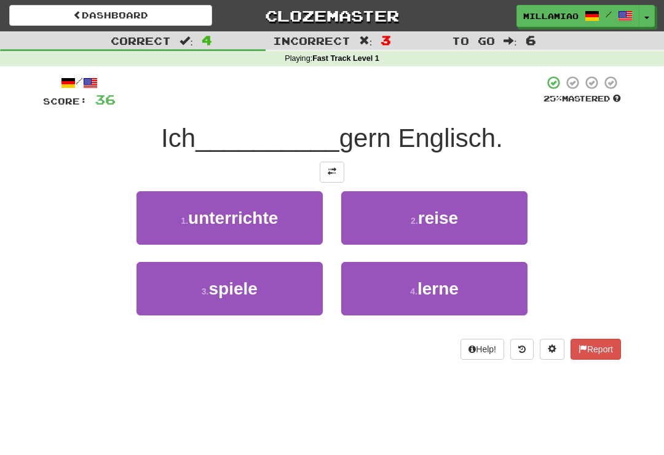
click at [402, 297] on button "4 . lerne" at bounding box center [434, 289] width 186 height 54
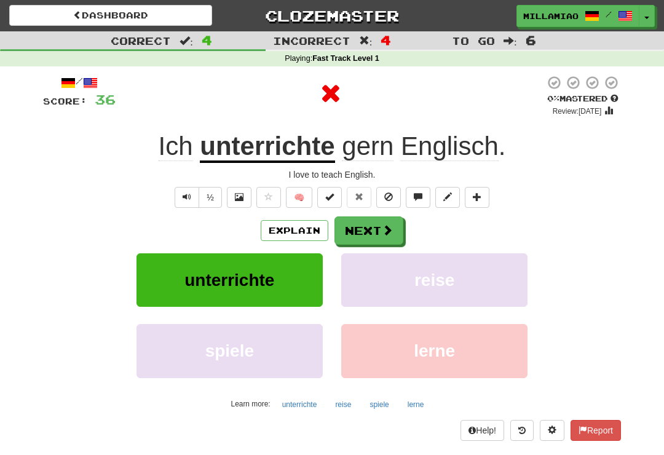
click at [388, 228] on span at bounding box center [387, 230] width 11 height 11
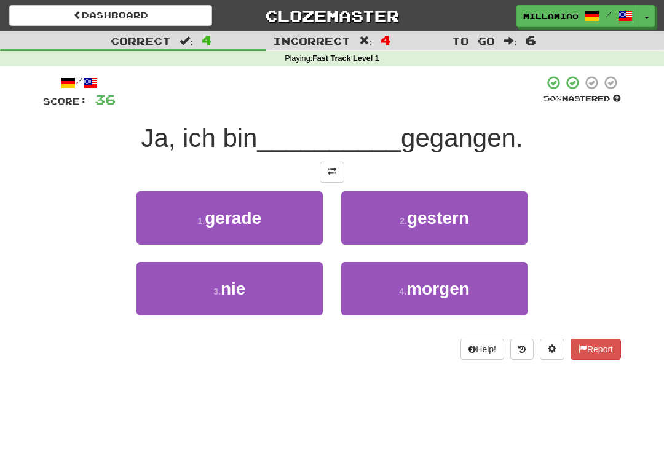
click at [271, 223] on button "1 . gerade" at bounding box center [230, 218] width 186 height 54
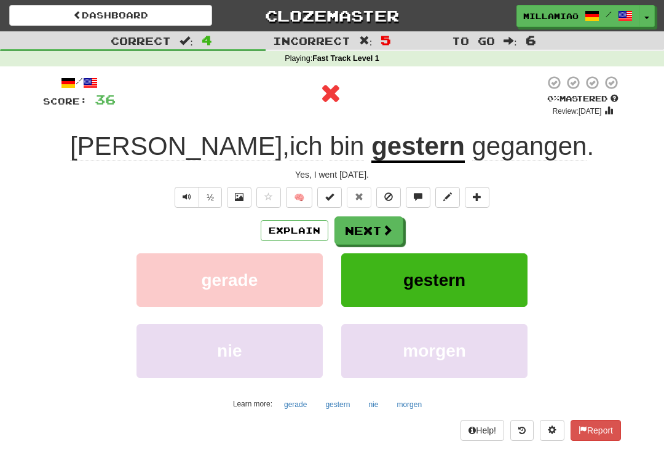
click at [379, 234] on button "Next" at bounding box center [369, 231] width 69 height 28
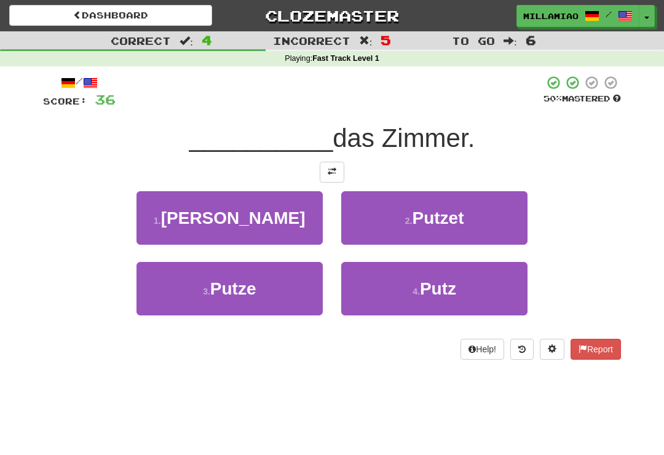
click at [405, 295] on button "4 . [PERSON_NAME]" at bounding box center [434, 289] width 186 height 54
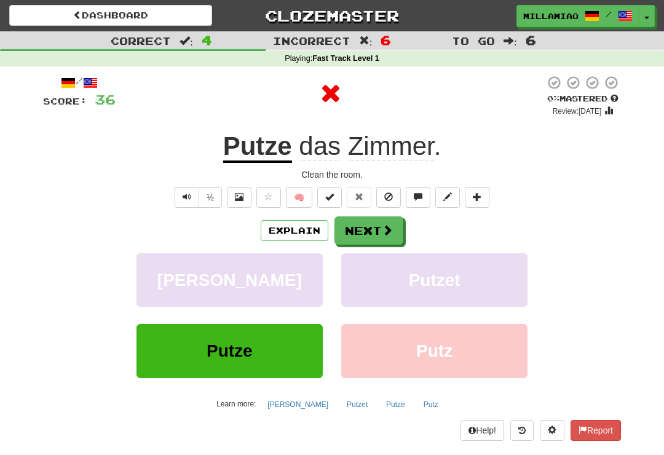
click at [385, 229] on span at bounding box center [387, 230] width 11 height 11
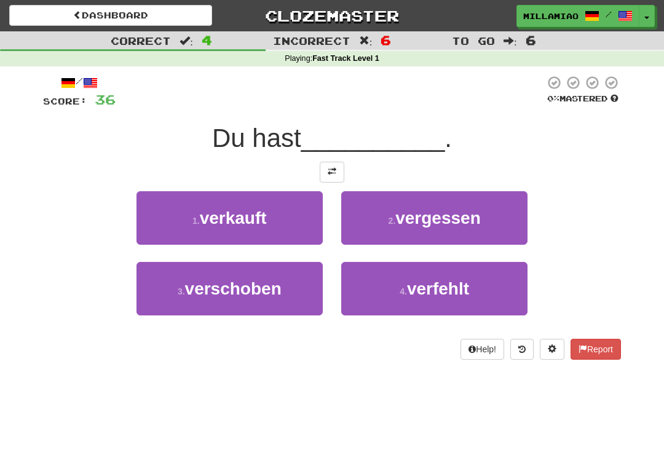
click at [420, 303] on button "4 . verfehlt" at bounding box center [434, 289] width 186 height 54
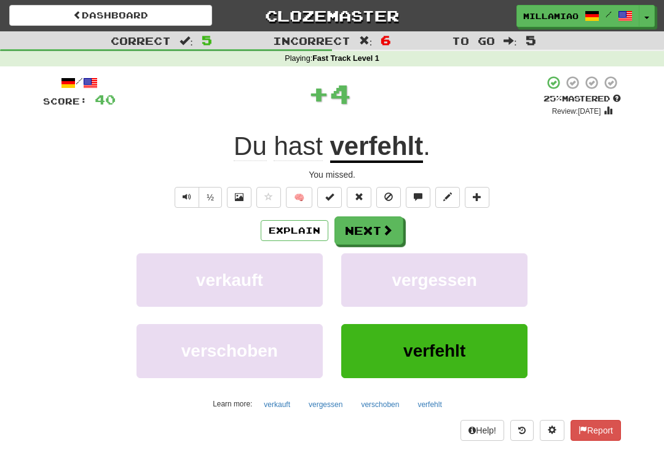
click at [395, 228] on button "Next" at bounding box center [369, 231] width 69 height 28
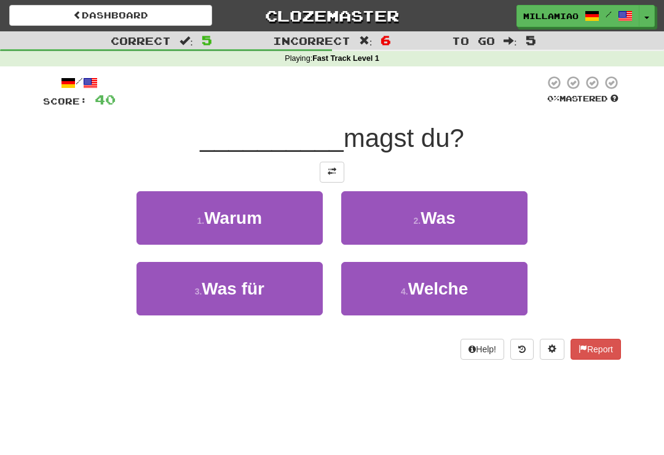
click at [438, 299] on button "4 . Welche" at bounding box center [434, 289] width 186 height 54
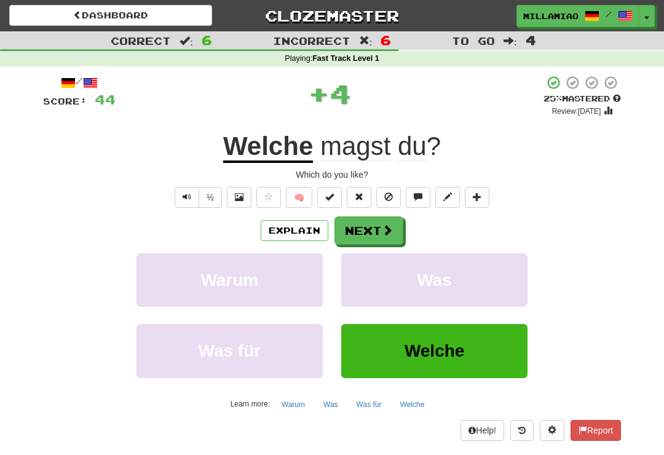
click at [389, 227] on span at bounding box center [387, 230] width 11 height 11
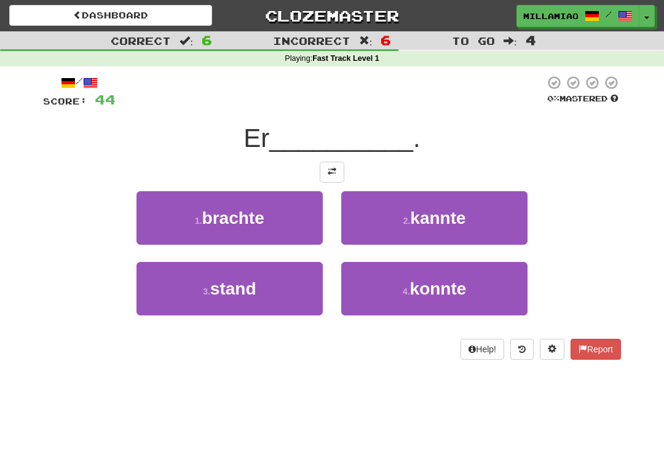
click at [297, 300] on button "3 . stand" at bounding box center [230, 289] width 186 height 54
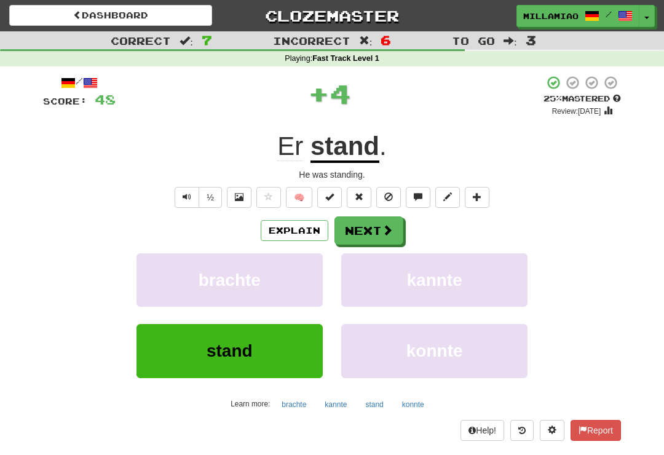
click at [383, 227] on span at bounding box center [387, 230] width 11 height 11
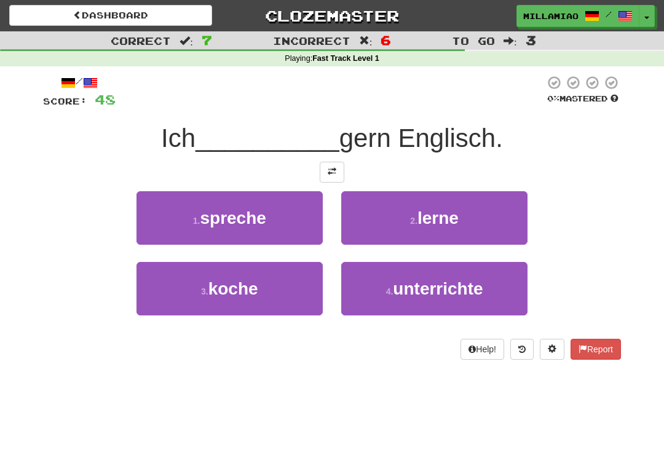
click at [412, 299] on button "4 . unterrichte" at bounding box center [434, 289] width 186 height 54
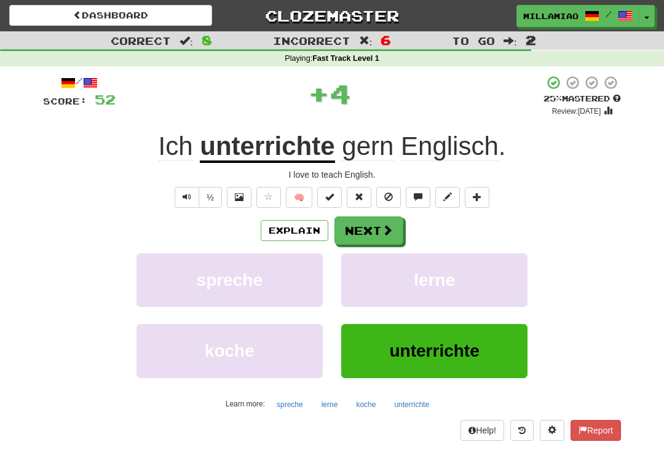
click at [388, 229] on span at bounding box center [387, 230] width 11 height 11
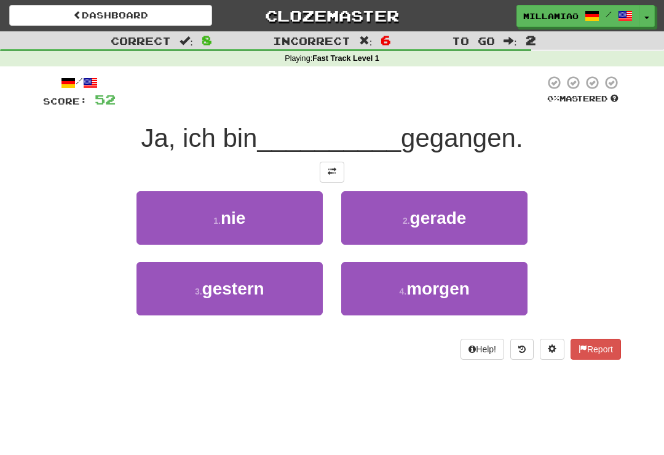
click at [313, 294] on button "3 . gestern" at bounding box center [230, 289] width 186 height 54
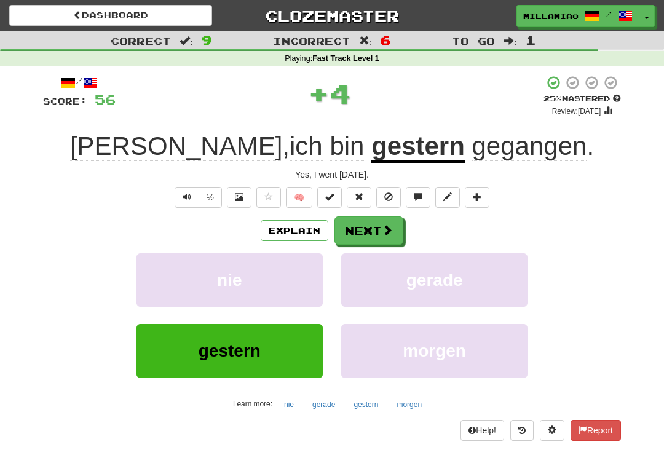
click at [383, 228] on span at bounding box center [387, 230] width 11 height 11
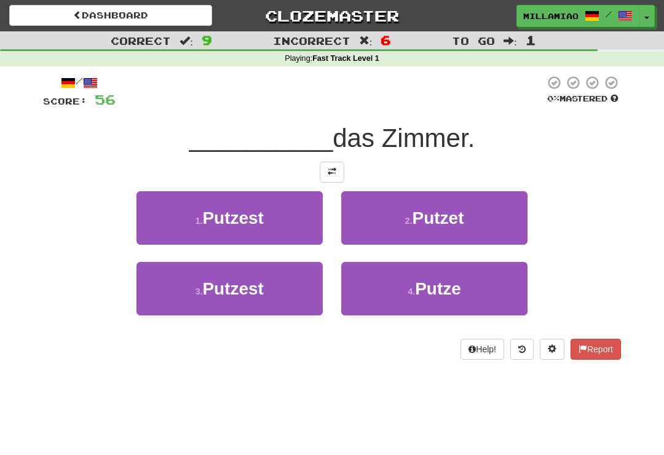
click at [419, 298] on button "4 . [GEOGRAPHIC_DATA]" at bounding box center [434, 289] width 186 height 54
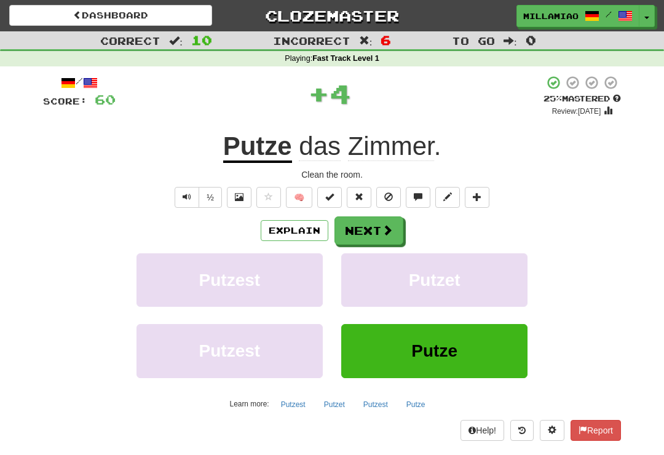
click at [387, 225] on span at bounding box center [387, 230] width 11 height 11
